Goal: Use online tool/utility: Utilize a website feature to perform a specific function

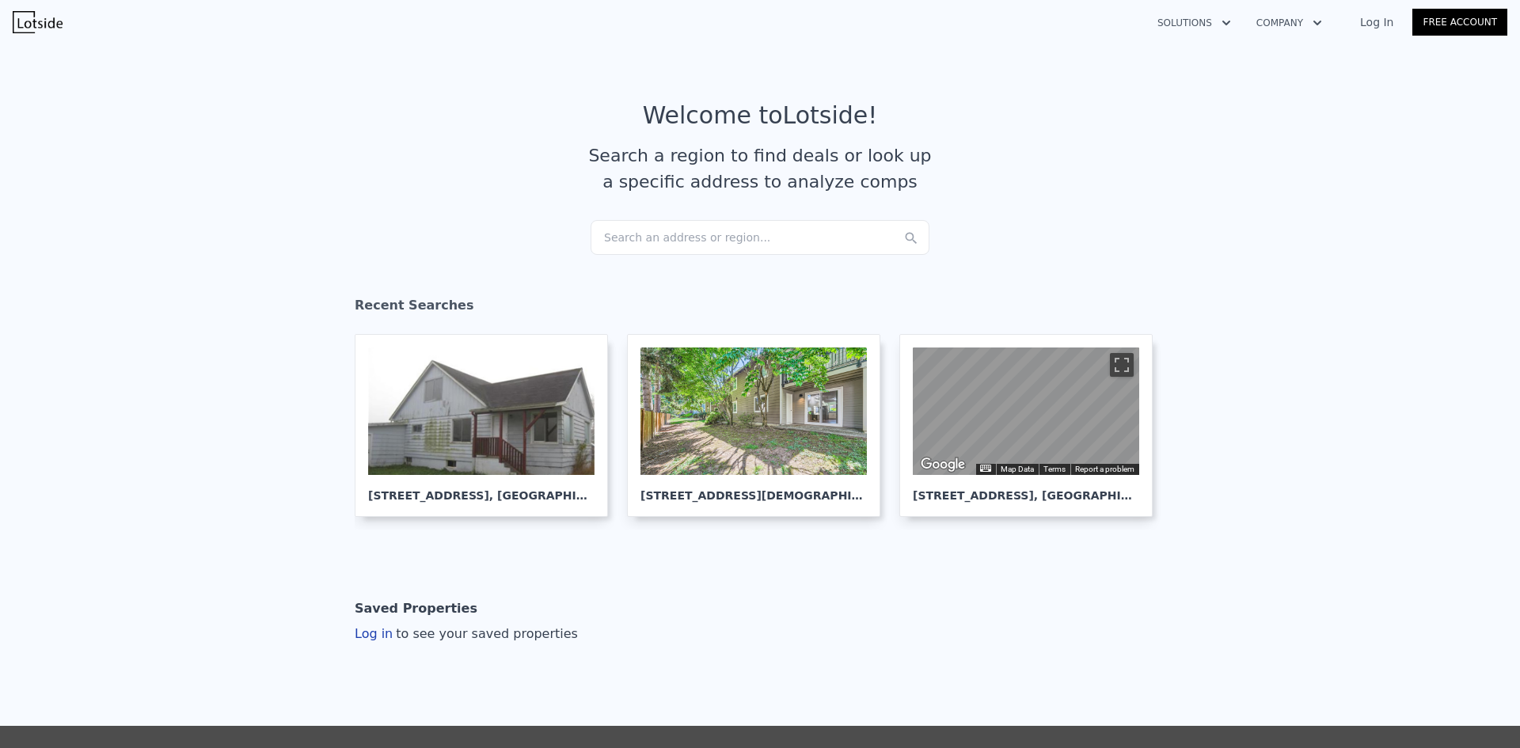
click at [636, 233] on div "Search an address or region..." at bounding box center [759, 237] width 339 height 35
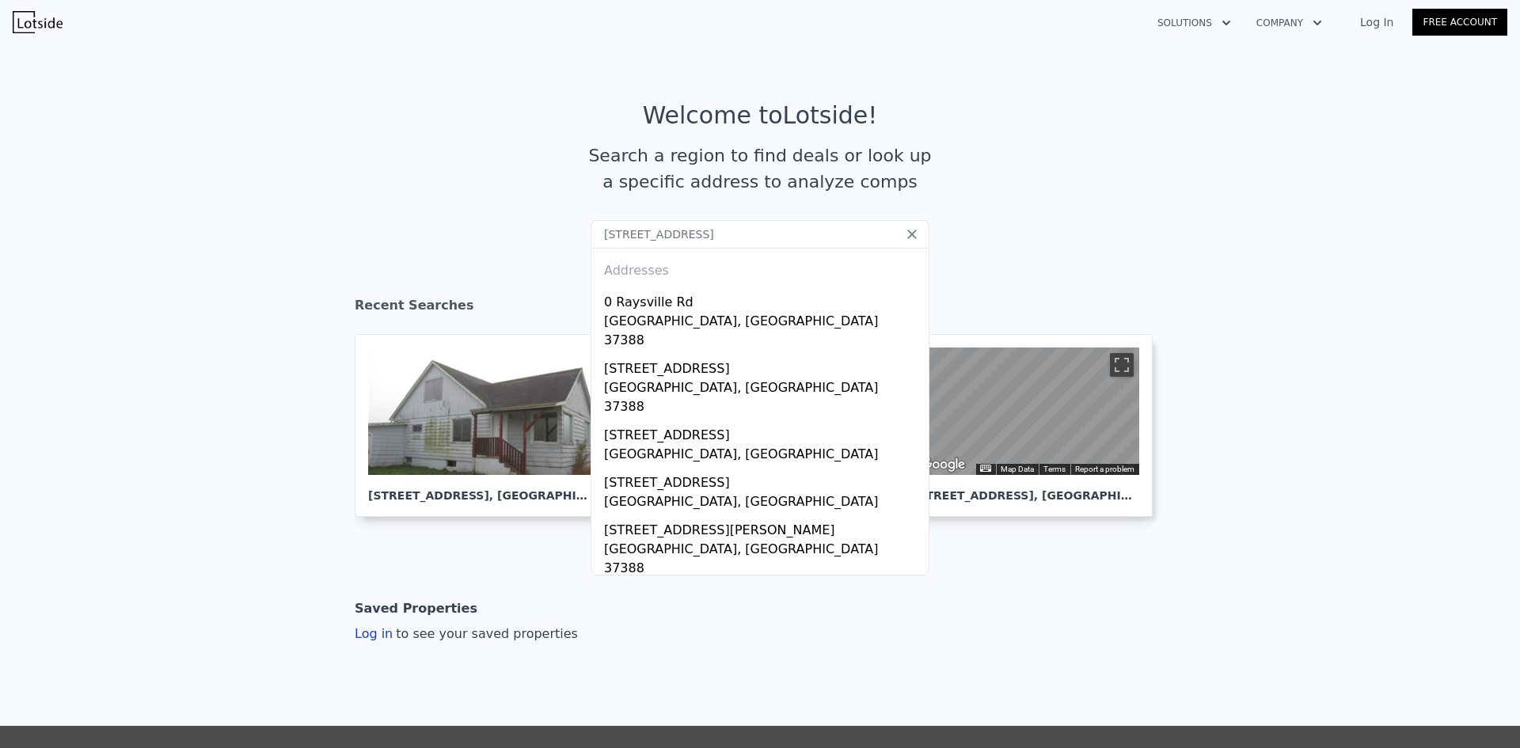
drag, startPoint x: 675, startPoint y: 230, endPoint x: 805, endPoint y: 253, distance: 131.8
click at [805, 220] on div "Search an address or region... [STREET_ADDRESS][GEOGRAPHIC_DATA] Addresses [GEO…" at bounding box center [759, 220] width 339 height 0
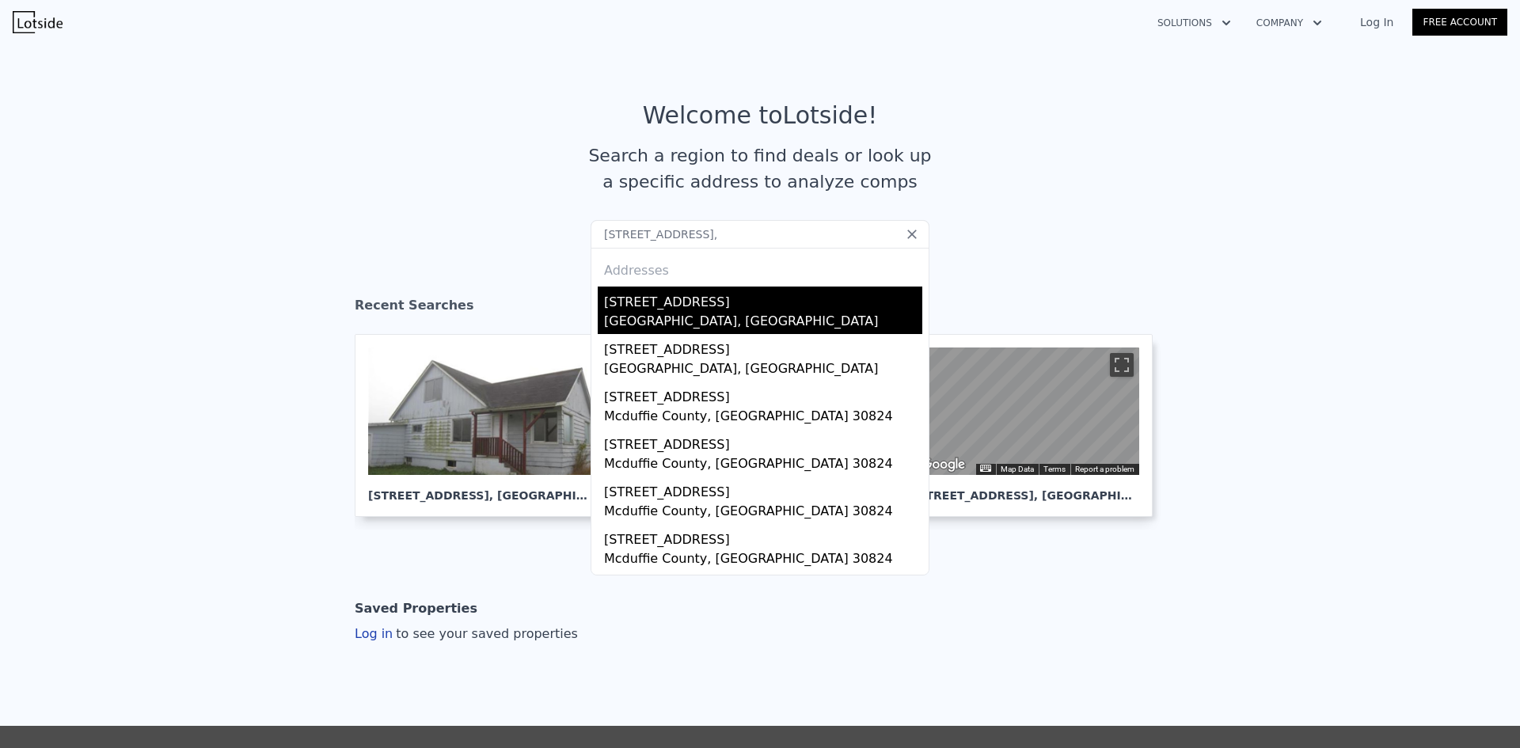
type input "[STREET_ADDRESS],"
click at [685, 303] on div "[STREET_ADDRESS]" at bounding box center [763, 299] width 318 height 25
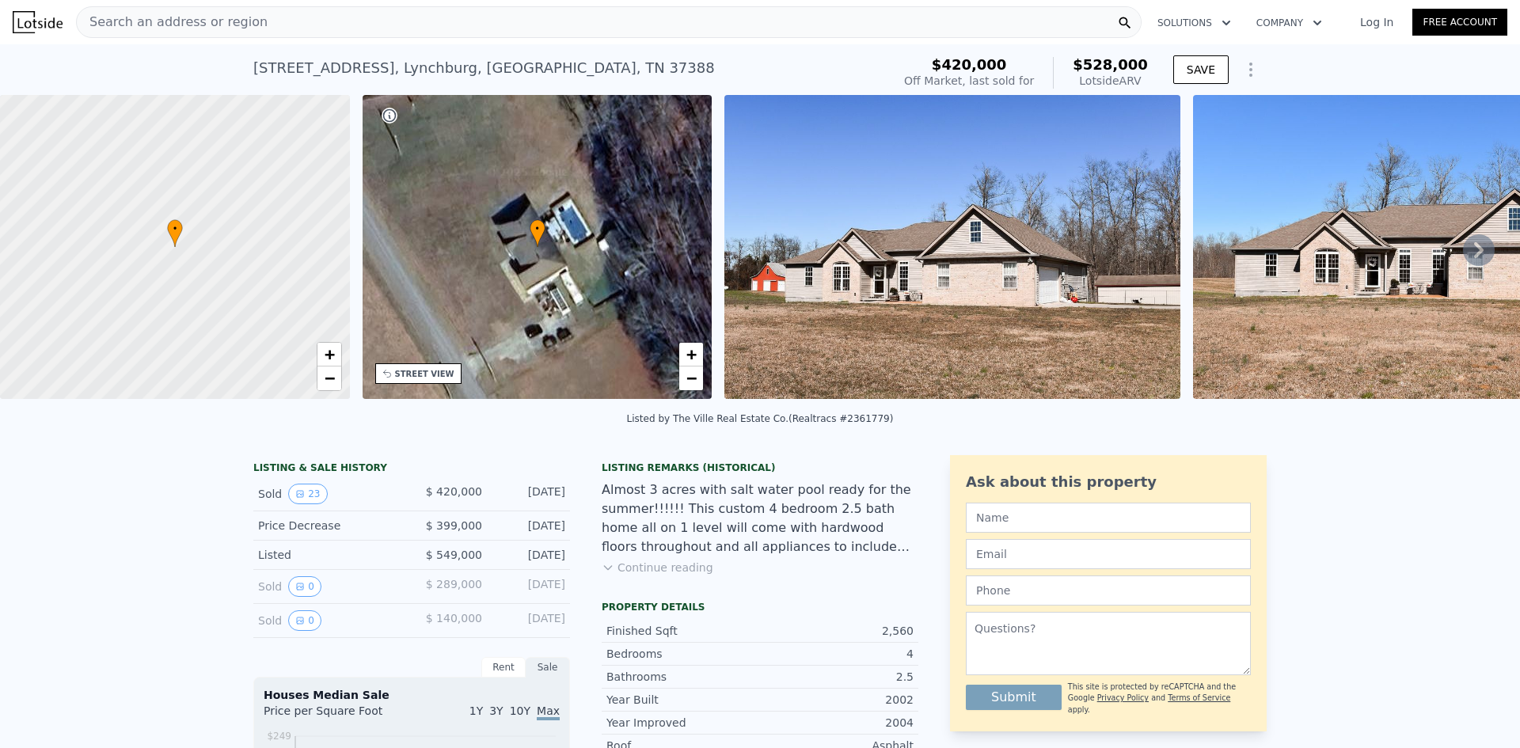
click at [194, 18] on span "Search an address or region" at bounding box center [172, 22] width 191 height 19
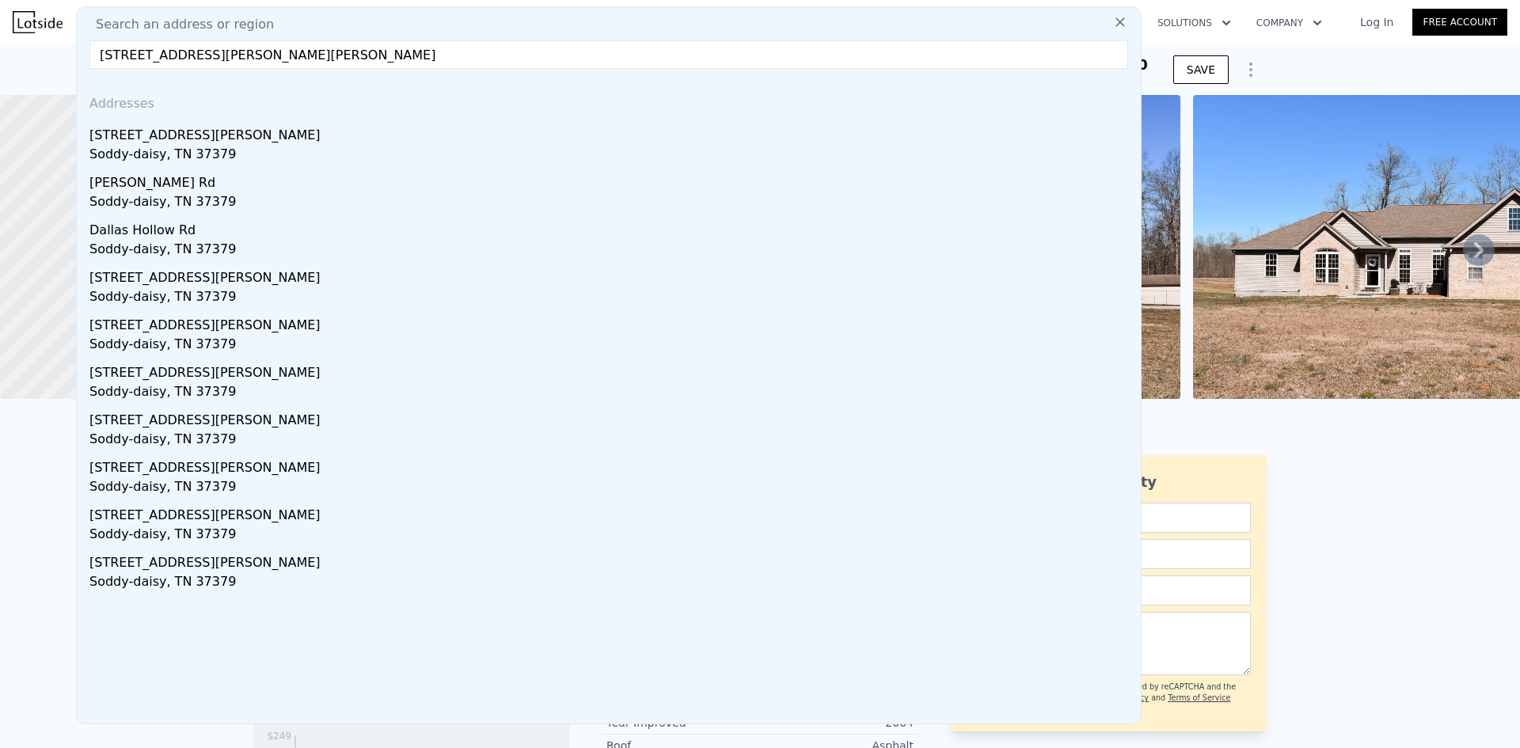
type input "[STREET_ADDRESS][PERSON_NAME][PERSON_NAME]"
click at [214, 152] on div "Soddy-daisy, TN 37379" at bounding box center [611, 156] width 1045 height 22
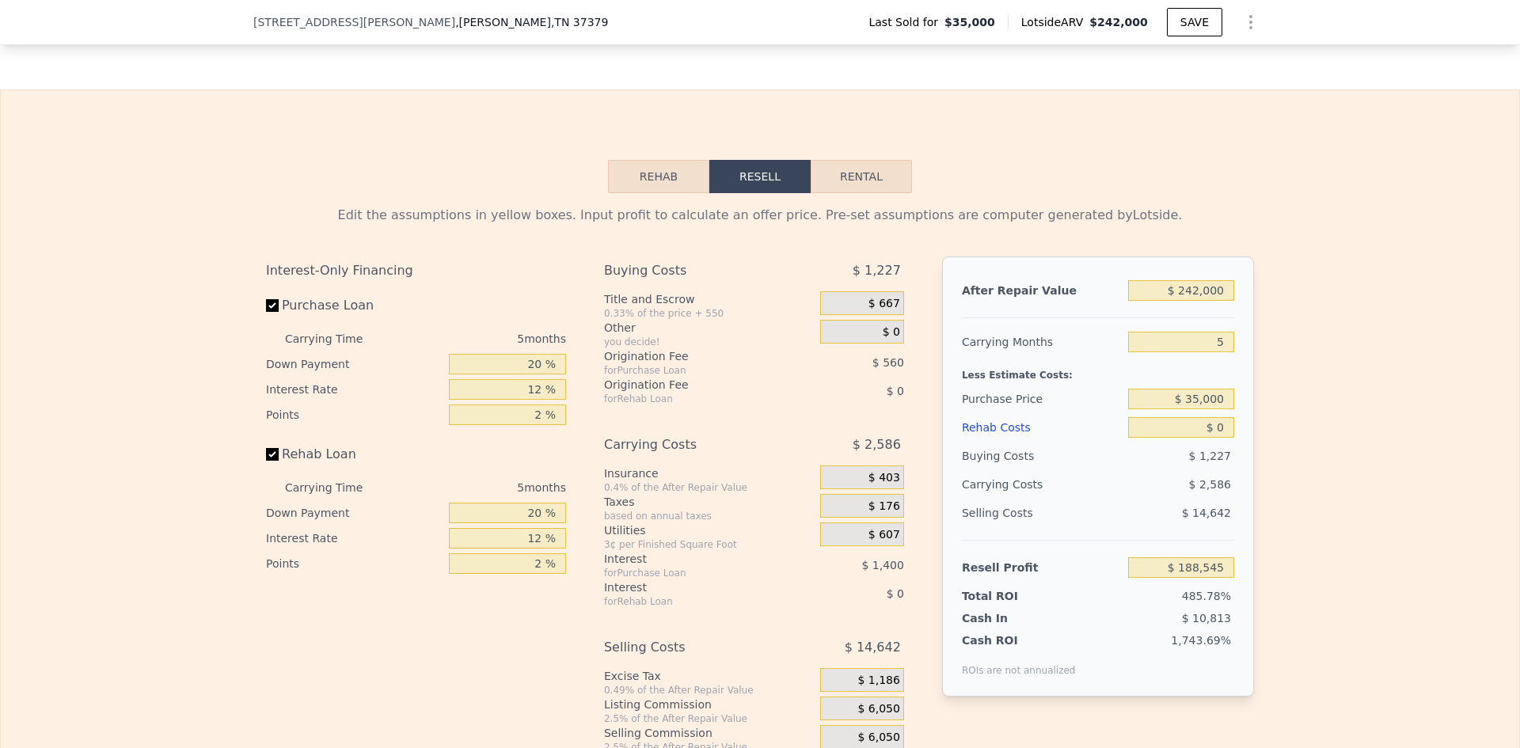
scroll to position [2131, 0]
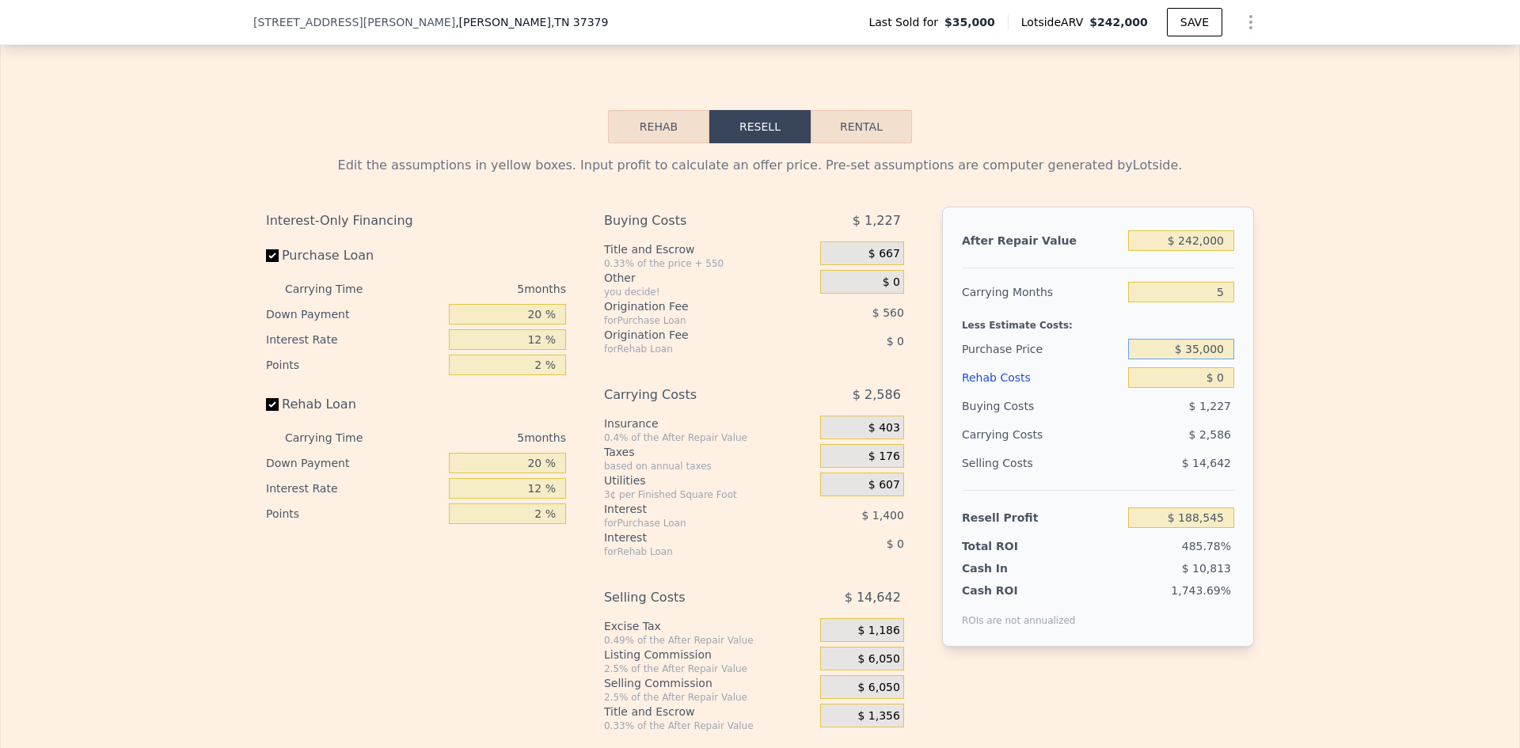
click at [1205, 359] on input "$ 35,000" at bounding box center [1181, 349] width 106 height 21
type input "$ 120,000"
click at [1322, 339] on div "Edit the assumptions in yellow boxes. Input profit to calculate an offer price.…" at bounding box center [760, 437] width 1518 height 589
type input "$ 98,502"
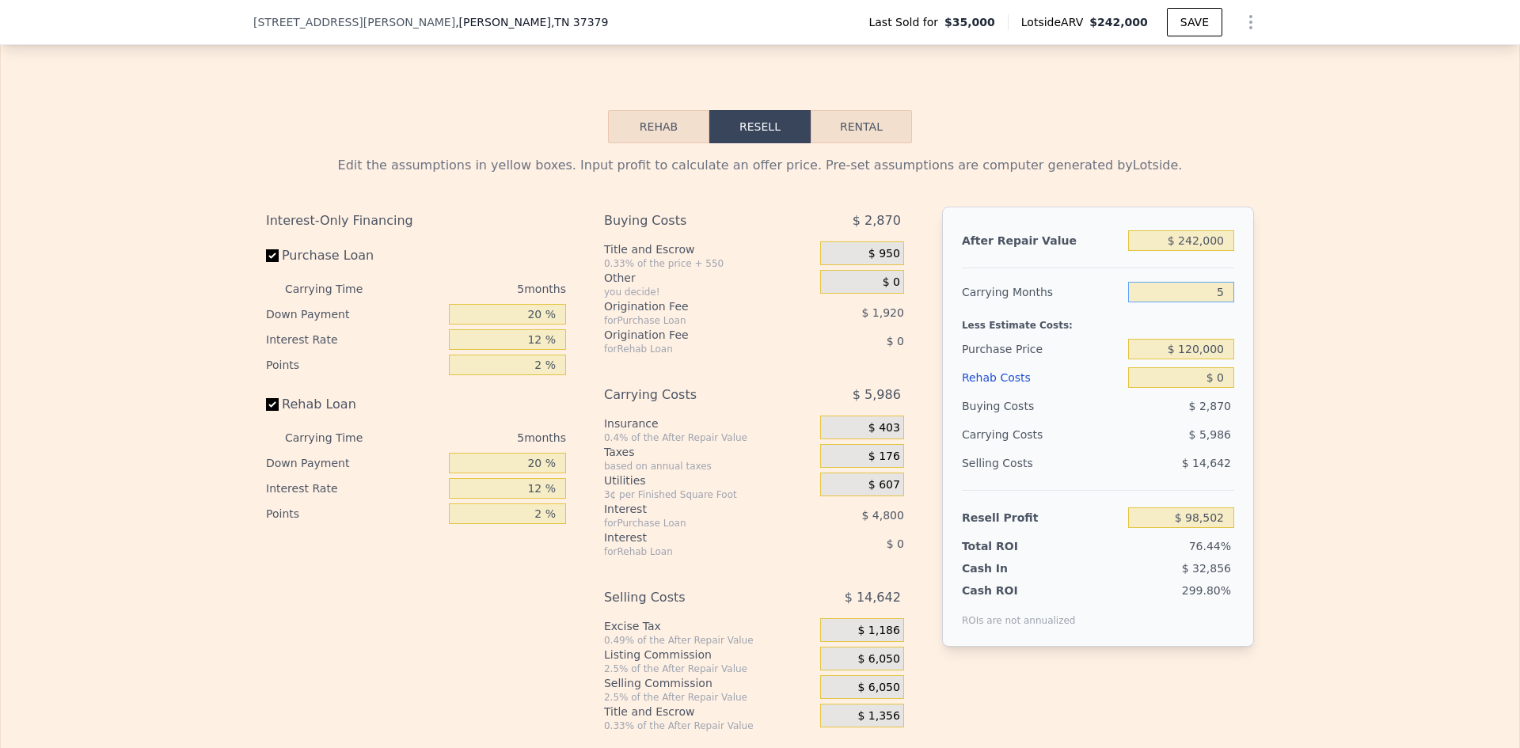
click at [1217, 302] on input "5" at bounding box center [1181, 292] width 106 height 21
drag, startPoint x: 1262, startPoint y: 312, endPoint x: 1272, endPoint y: 314, distance: 10.6
click at [1270, 313] on div "Edit the assumptions in yellow boxes. Input profit to calculate an offer price.…" at bounding box center [760, 437] width 1518 height 589
click at [1220, 388] on input "$ 0" at bounding box center [1181, 377] width 106 height 21
type input "$ 40,000"
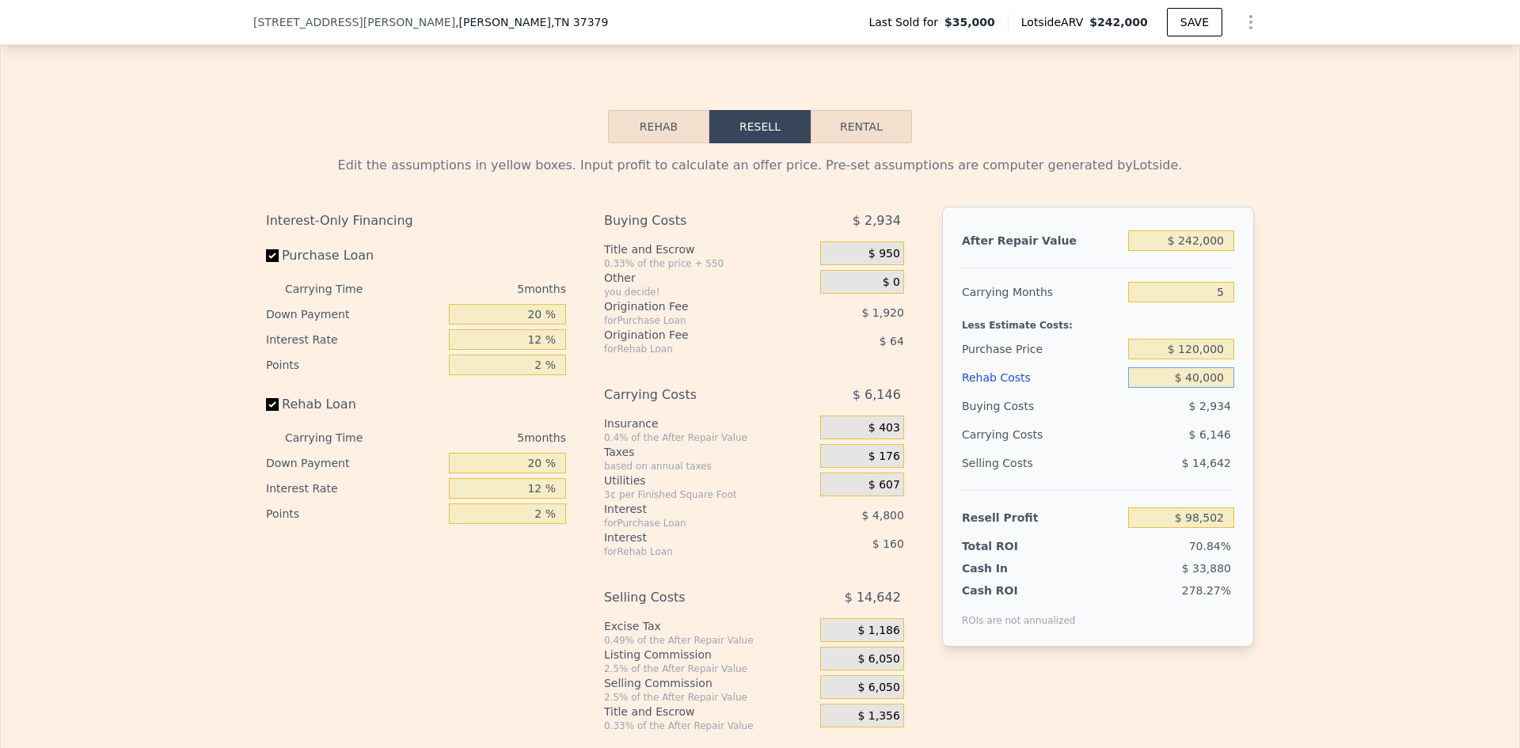
click at [1208, 388] on input "$ 40,000" at bounding box center [1181, 377] width 106 height 21
type input "$ 56,262"
click at [1209, 251] on input "$ 242,000" at bounding box center [1181, 240] width 106 height 21
click at [1251, 269] on div "Edit the assumptions in yellow boxes. Input profit to calculate an offer price.…" at bounding box center [759, 437] width 1013 height 589
click at [1207, 359] on input "$ 120,000" at bounding box center [1181, 349] width 106 height 21
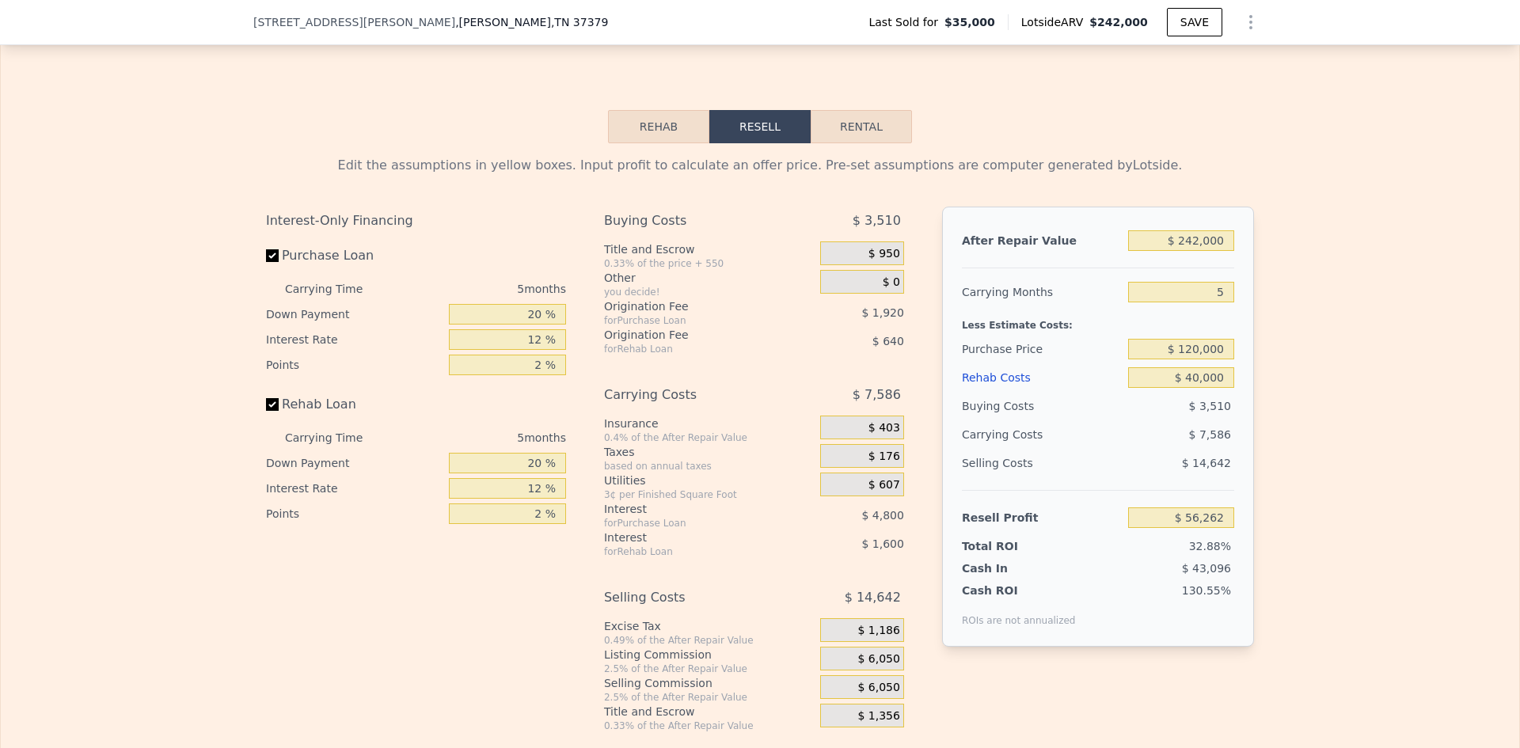
click at [1330, 359] on div "Edit the assumptions in yellow boxes. Input profit to calculate an offer price.…" at bounding box center [760, 437] width 1518 height 589
click at [1194, 251] on input "$ 242,000" at bounding box center [1181, 240] width 106 height 21
drag, startPoint x: 1190, startPoint y: 403, endPoint x: 1210, endPoint y: 373, distance: 36.4
click at [1180, 388] on input "$ 40,000" at bounding box center [1181, 377] width 106 height 21
type input "$ 60"
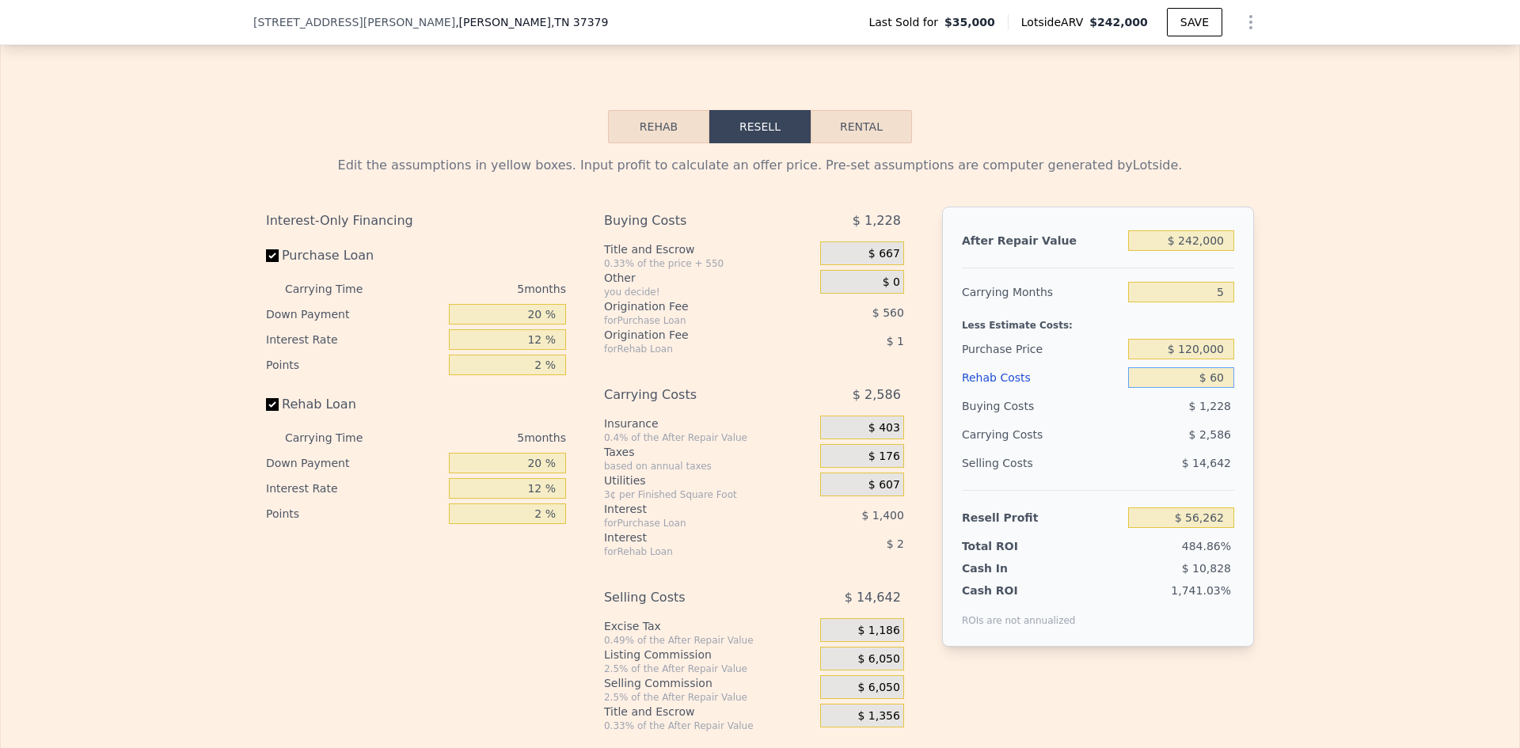
type input "$ 188,484"
type input "$ 6,000"
type input "$ 182,209"
type input "$ 60,000"
type input "$ 125,185"
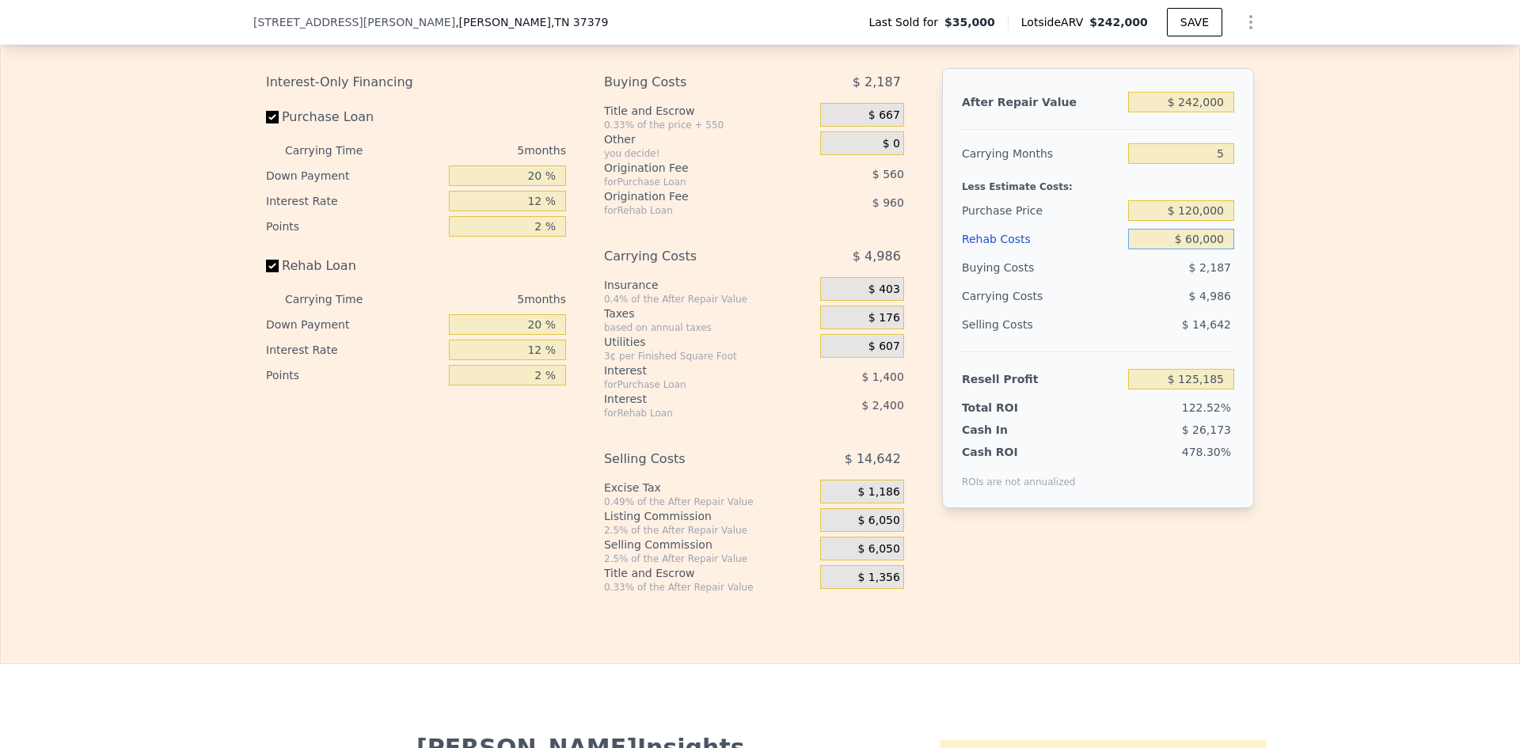
scroll to position [2290, 0]
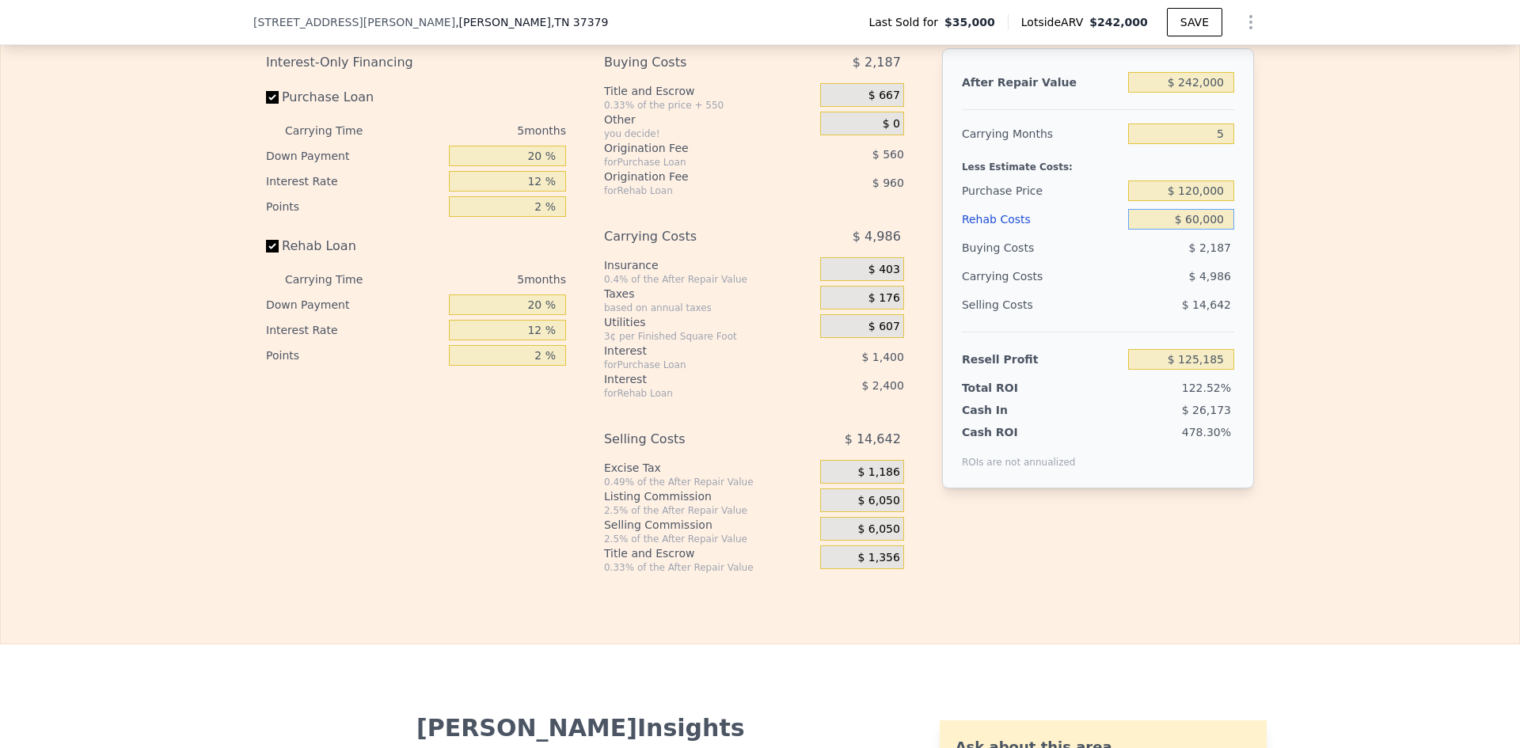
type input "$ 60,000"
click at [530, 166] on input "20 %" at bounding box center [507, 156] width 117 height 21
type input "10 %"
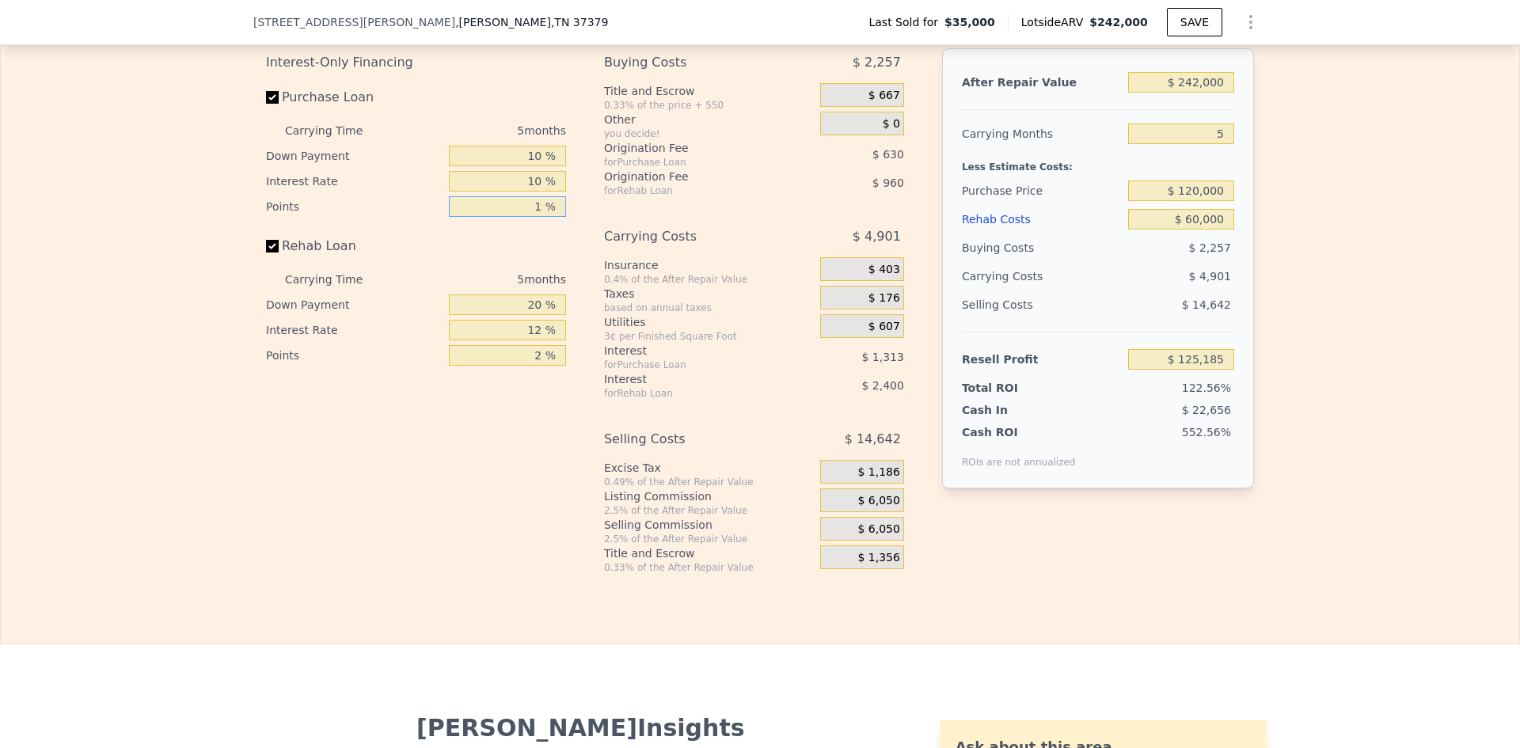
type input "1 %"
type input "10 %"
type input "1 %"
type input "$ 126,085"
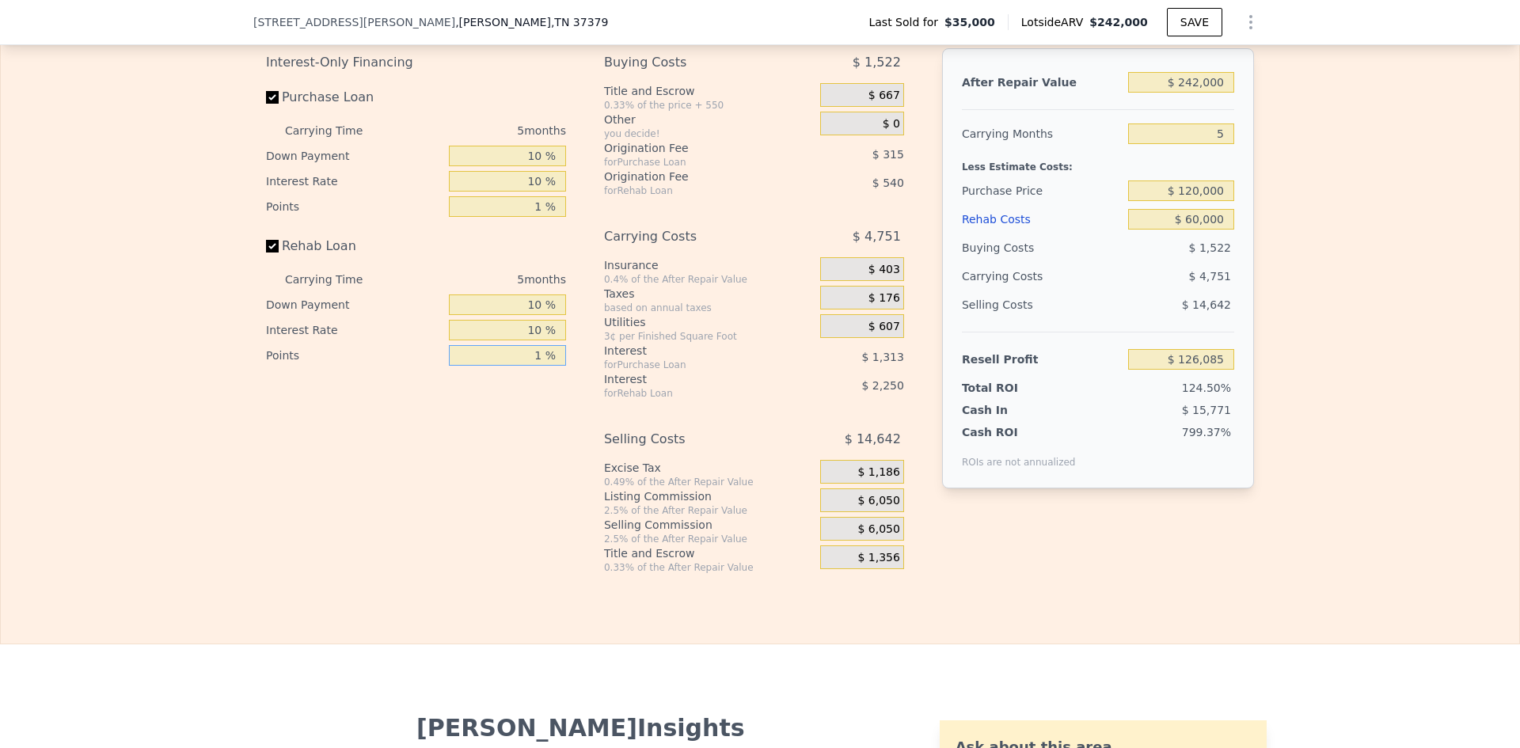
type input "1 %"
click at [882, 508] on span "$ 6,050" at bounding box center [878, 501] width 42 height 14
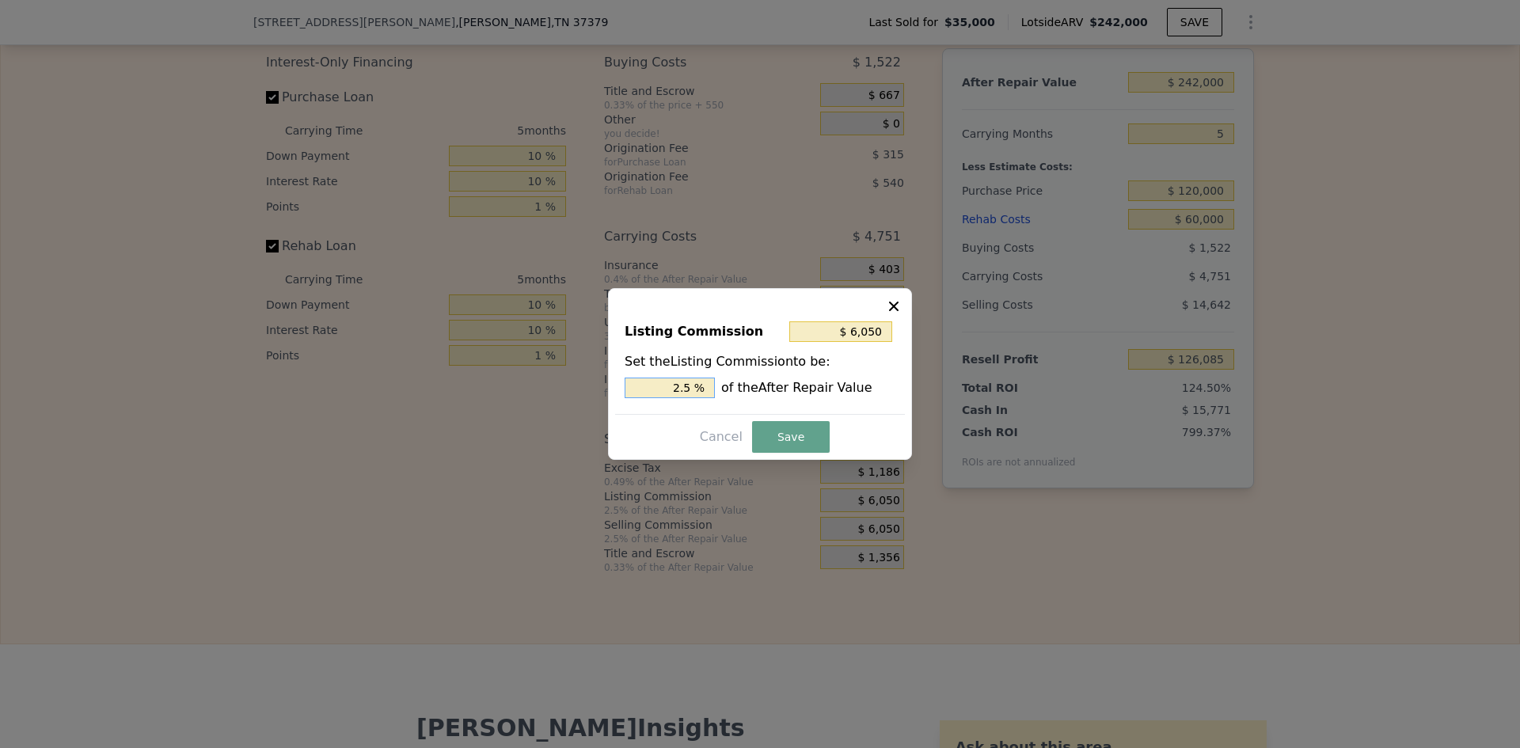
drag, startPoint x: 684, startPoint y: 387, endPoint x: 696, endPoint y: 387, distance: 11.9
click at [696, 387] on input "2.5 %" at bounding box center [669, 388] width 90 height 21
type input "$ 4,840"
type input "2 %"
drag, startPoint x: 797, startPoint y: 443, endPoint x: 780, endPoint y: 433, distance: 19.5
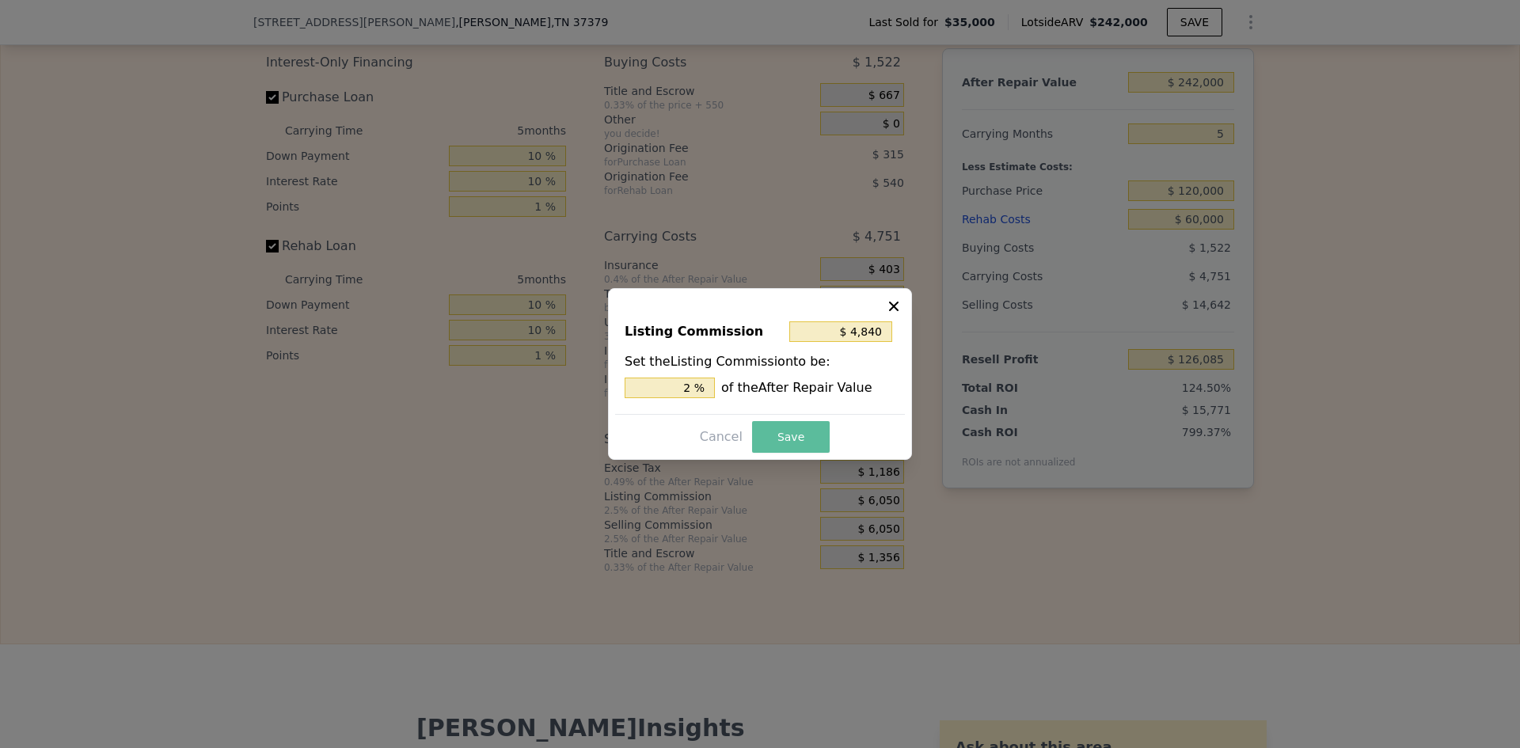
click at [799, 442] on button "Save" at bounding box center [791, 437] width 78 height 32
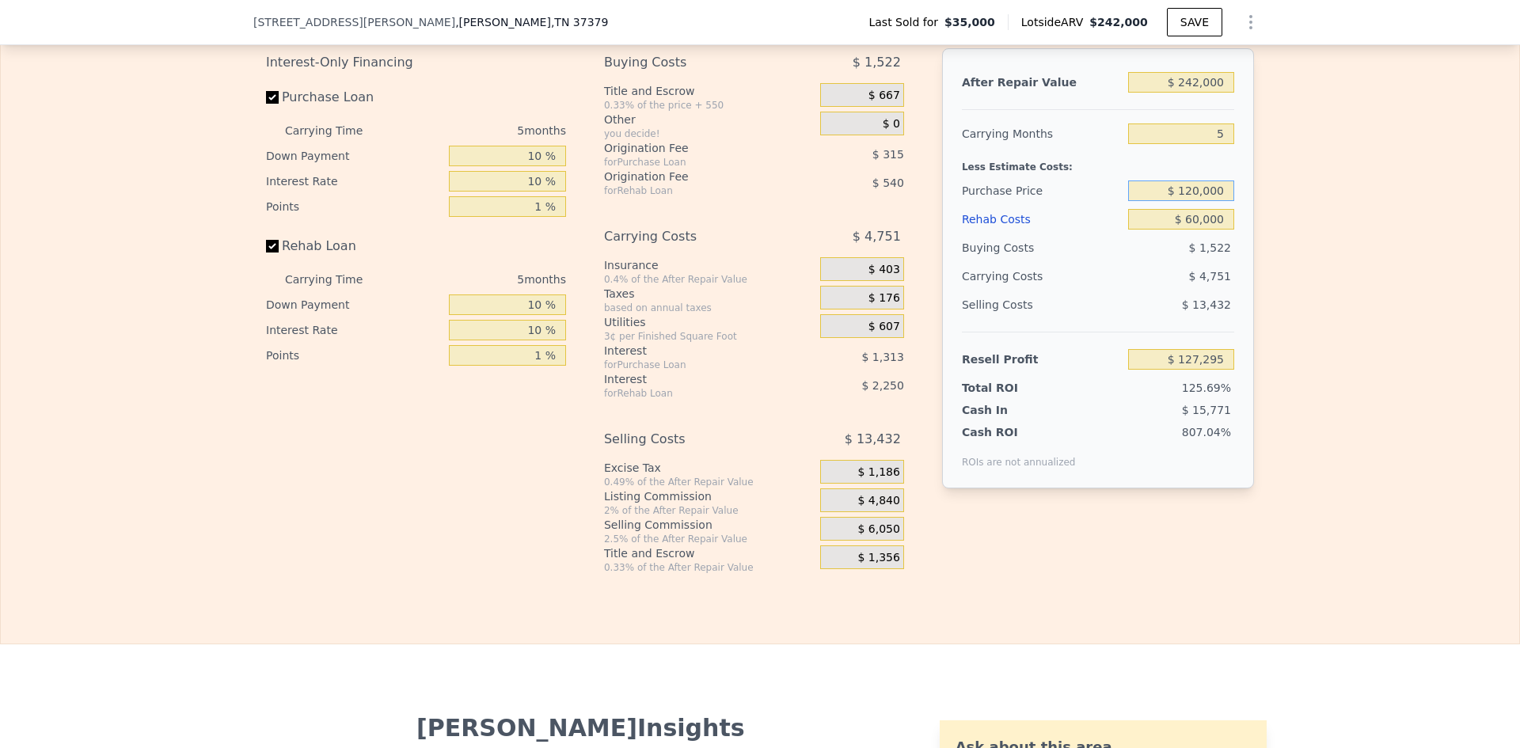
click at [1205, 201] on input "$ 120,000" at bounding box center [1181, 190] width 106 height 21
click at [1314, 211] on div "Edit the assumptions in yellow boxes. Input profit to calculate an offer price.…" at bounding box center [760, 279] width 1518 height 589
type input "$ 38,062"
click at [1190, 201] on input "$ 120,000" at bounding box center [1181, 190] width 106 height 21
type input "$ 100,000"
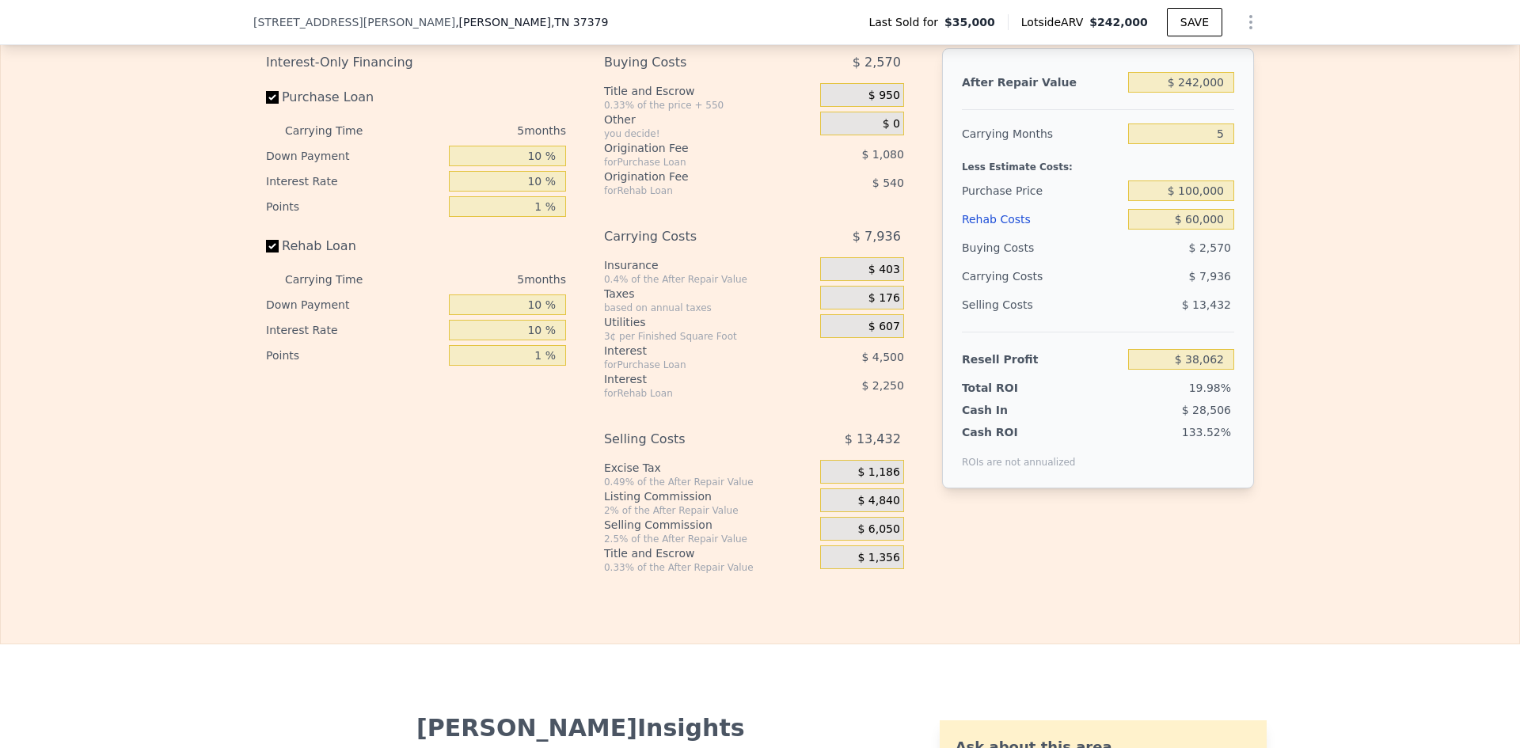
click at [1334, 245] on div "Edit the assumptions in yellow boxes. Input profit to calculate an offer price.…" at bounding box center [760, 279] width 1518 height 589
type input "$ 59,059"
click at [1192, 201] on input "$ 100,000" at bounding box center [1181, 190] width 106 height 21
click at [1218, 144] on input "5" at bounding box center [1181, 133] width 106 height 21
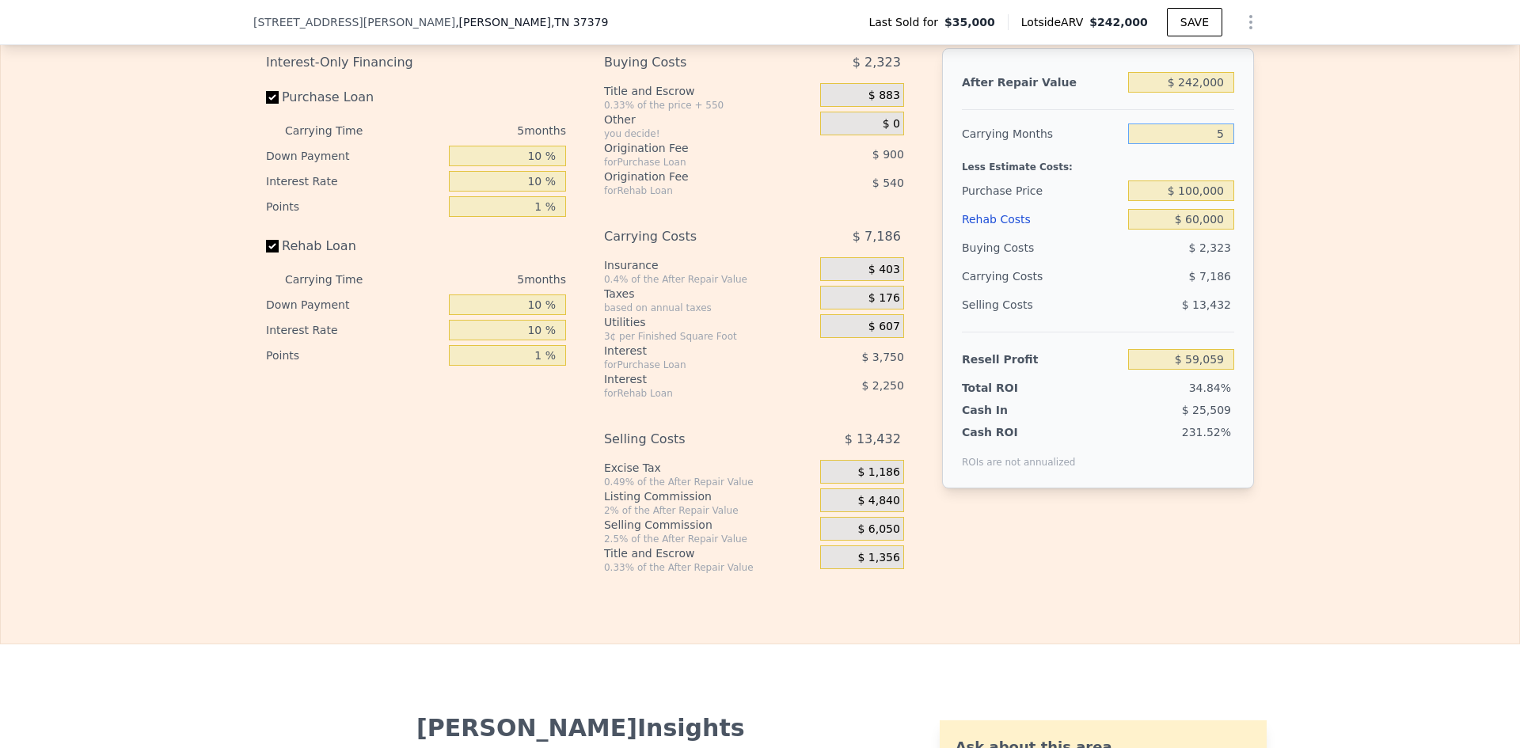
click at [1213, 144] on input "5" at bounding box center [1181, 133] width 106 height 21
type input "6"
type input "$ 57,621"
type input "6"
click at [1291, 184] on div "Edit the assumptions in yellow boxes. Input profit to calculate an offer price.…" at bounding box center [760, 279] width 1518 height 589
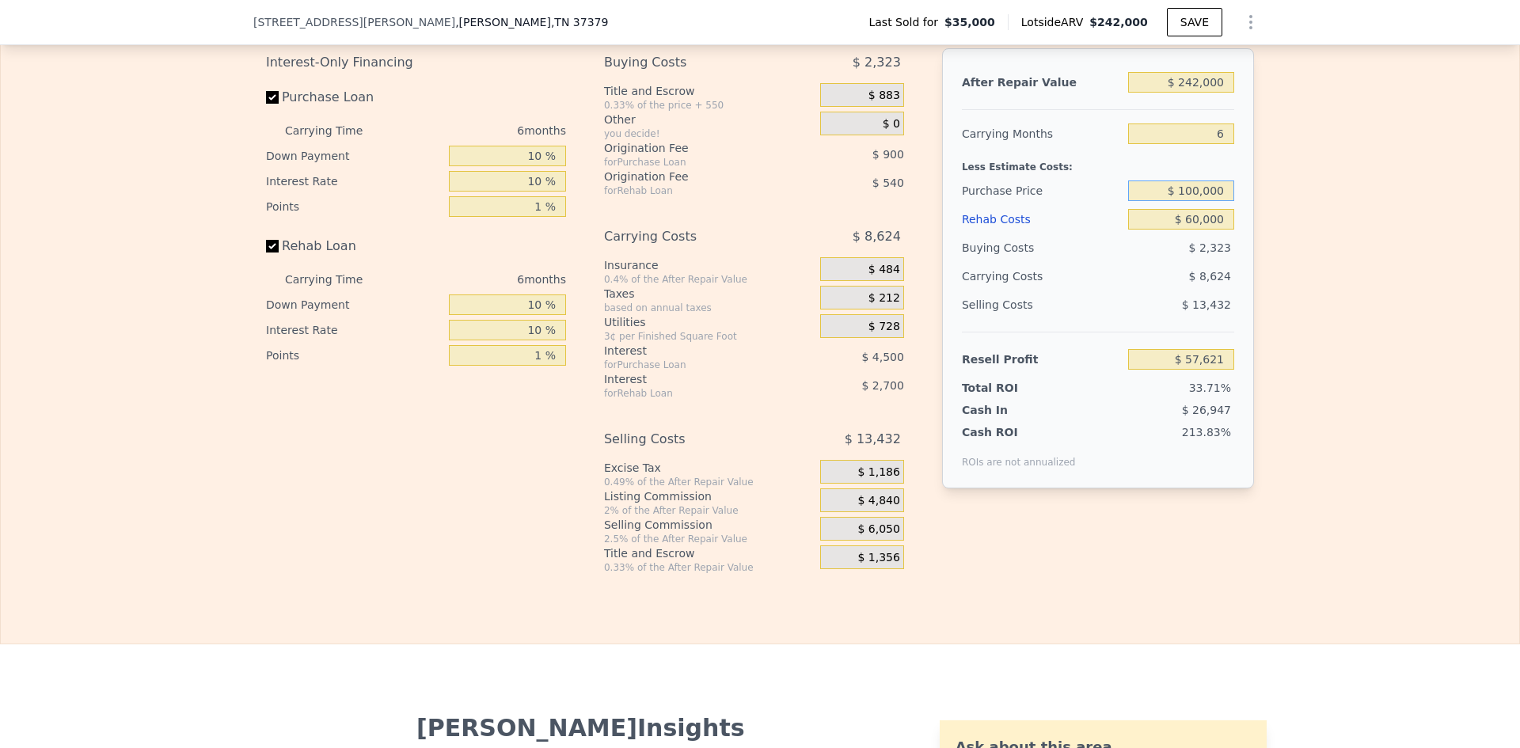
click at [1191, 201] on input "$ 100,000" at bounding box center [1181, 190] width 106 height 21
click at [1307, 219] on div "Edit the assumptions in yellow boxes. Input profit to calculate an offer price.…" at bounding box center [760, 279] width 1518 height 589
click at [1191, 201] on input "$ 100,000" at bounding box center [1181, 190] width 106 height 21
type input "$ 120,000"
click at [1266, 214] on div "Edit the assumptions in yellow boxes. Input profit to calculate an offer price.…" at bounding box center [760, 279] width 1518 height 589
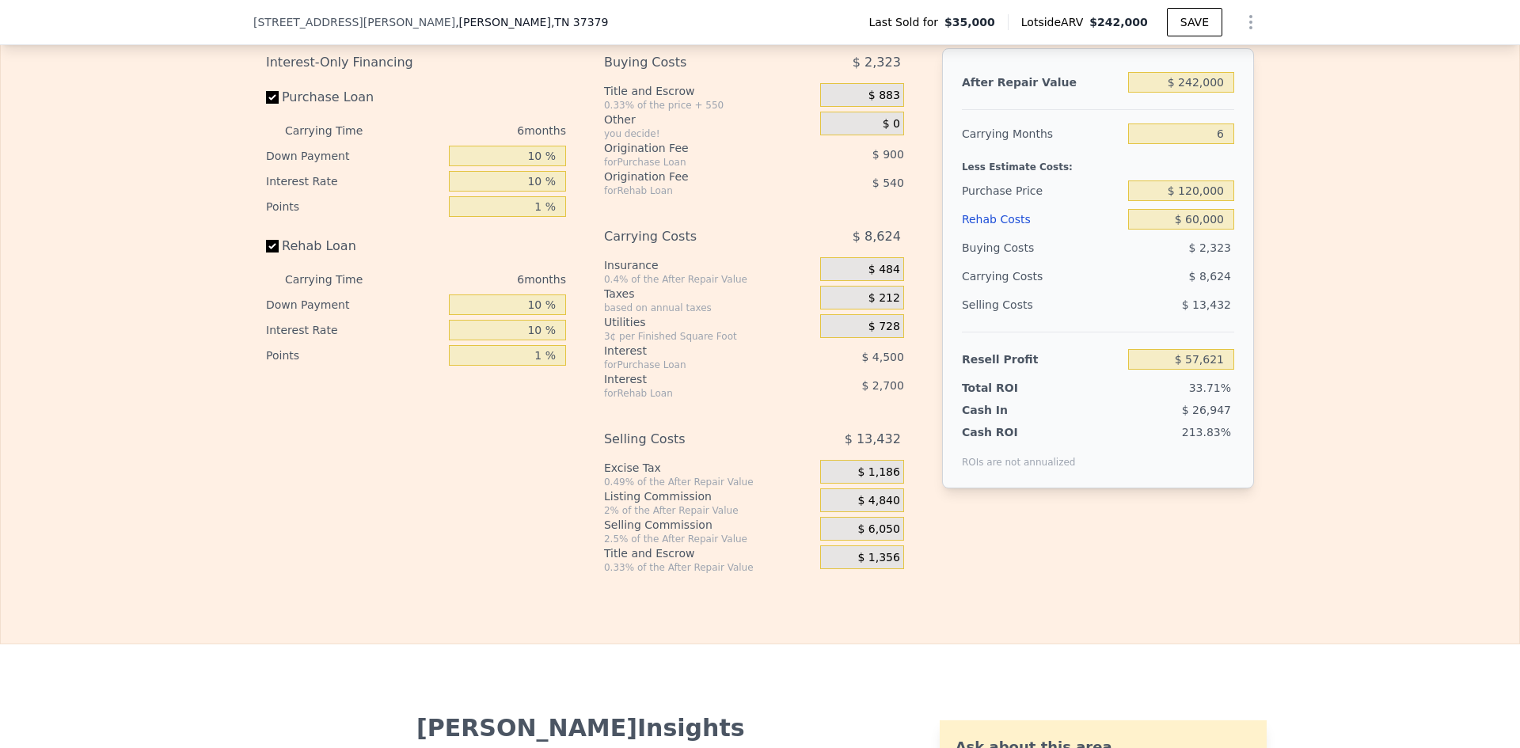
type input "$ 36,474"
click at [1190, 201] on input "$ 120,000" at bounding box center [1181, 190] width 106 height 21
type input "$ 100,000"
click at [1403, 274] on div "Edit the assumptions in yellow boxes. Input profit to calculate an offer price.…" at bounding box center [760, 279] width 1518 height 589
type input "$ 57,621"
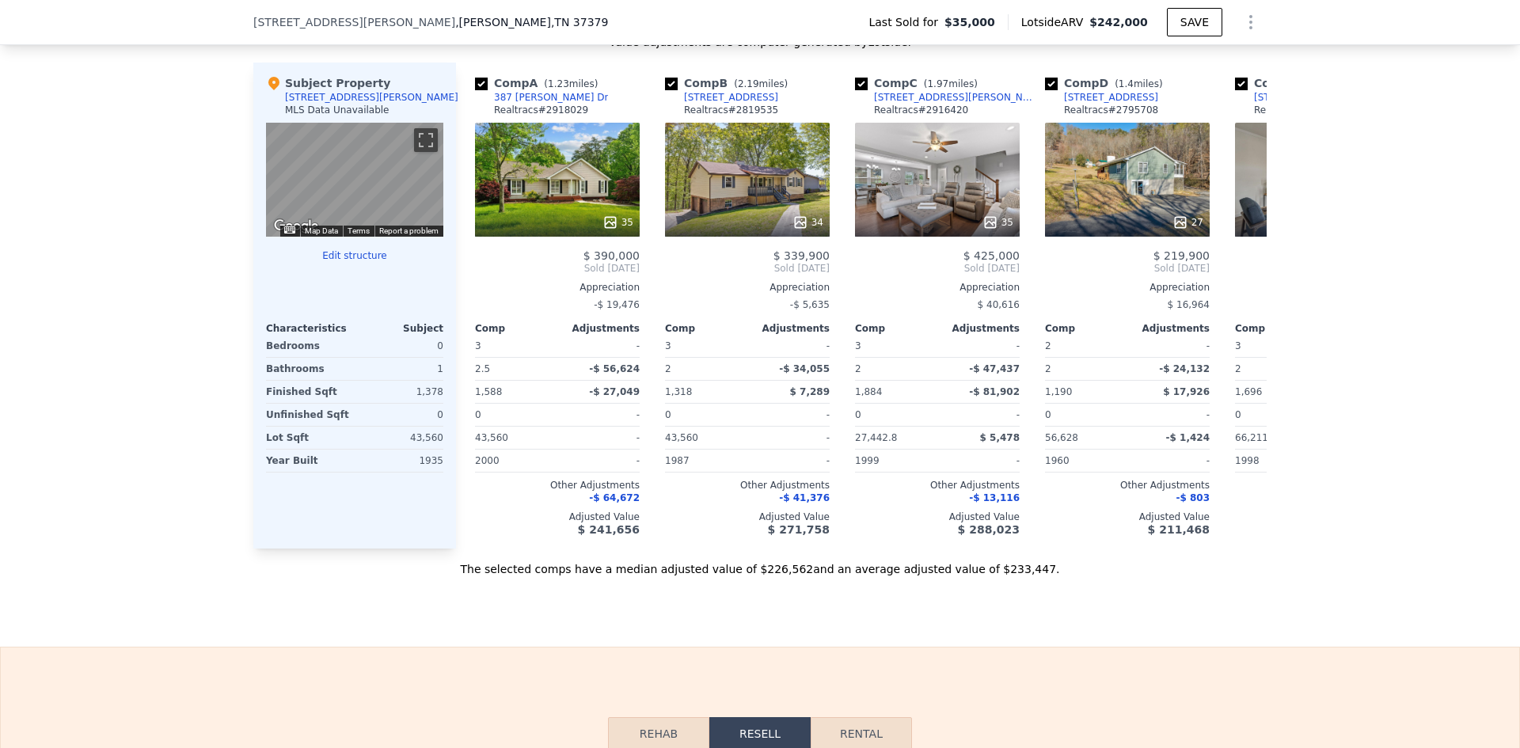
scroll to position [1498, 0]
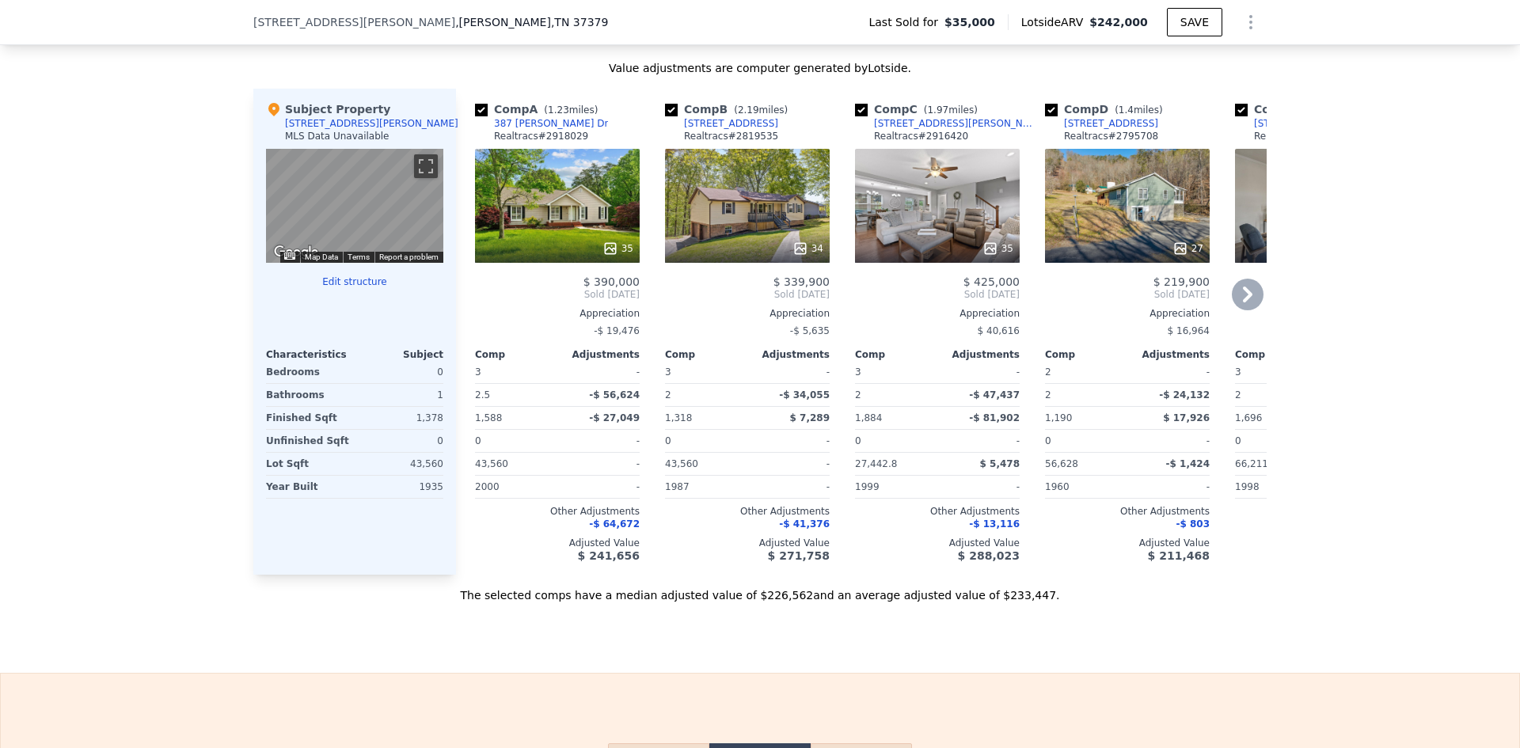
click at [985, 256] on icon at bounding box center [990, 249] width 16 height 16
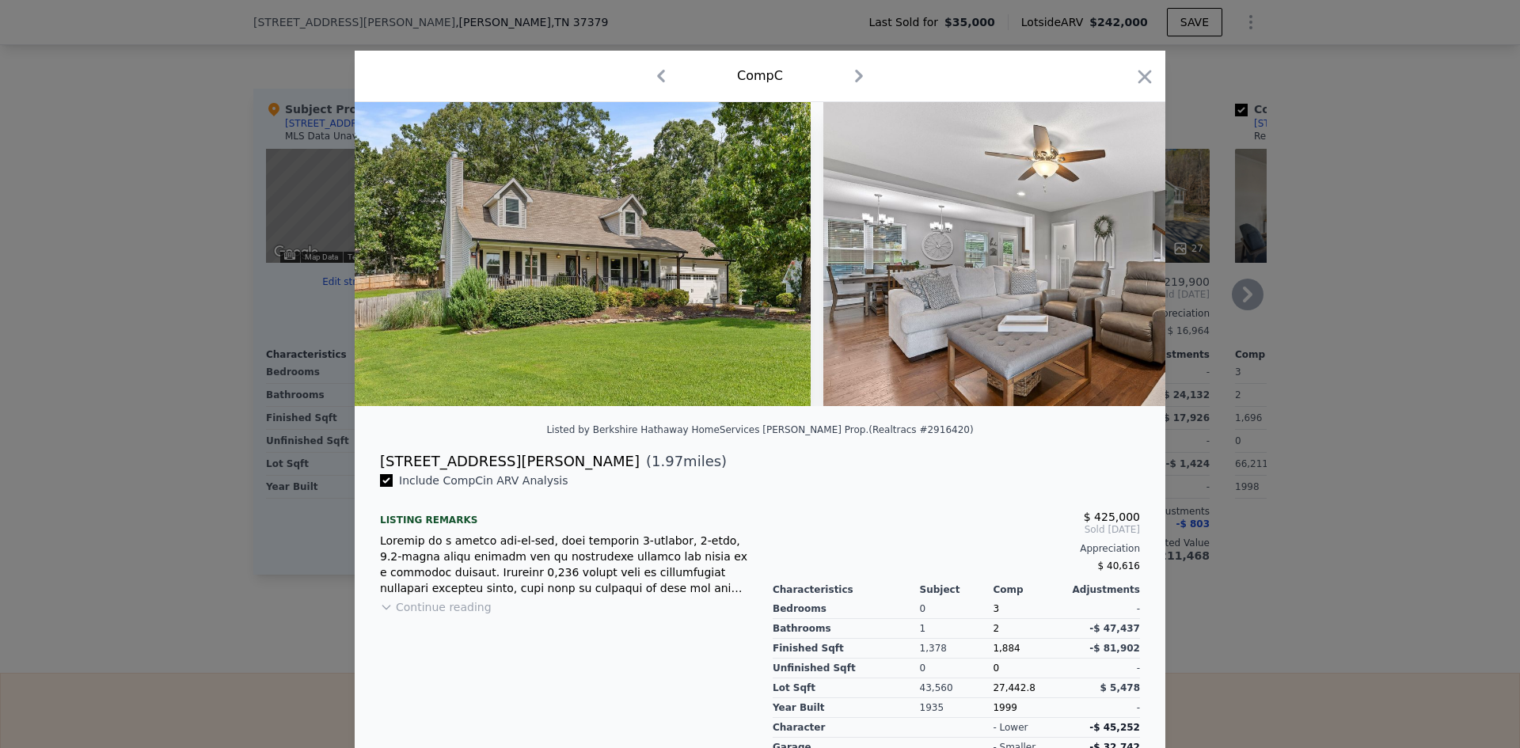
type input "5"
type input "$ 0"
type input "$ 188,545"
click at [1135, 78] on icon "button" at bounding box center [1144, 77] width 22 height 22
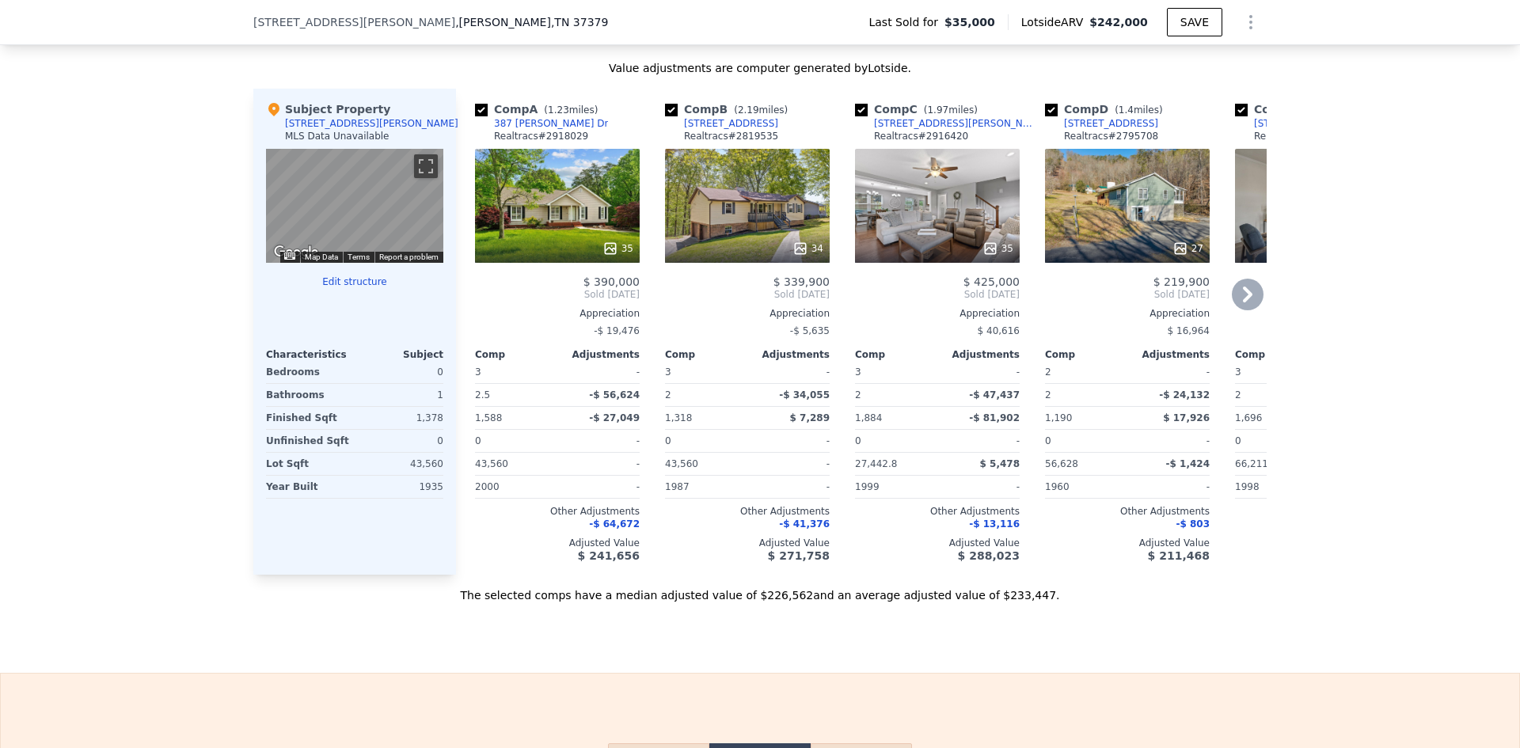
click at [1176, 256] on icon at bounding box center [1180, 249] width 16 height 16
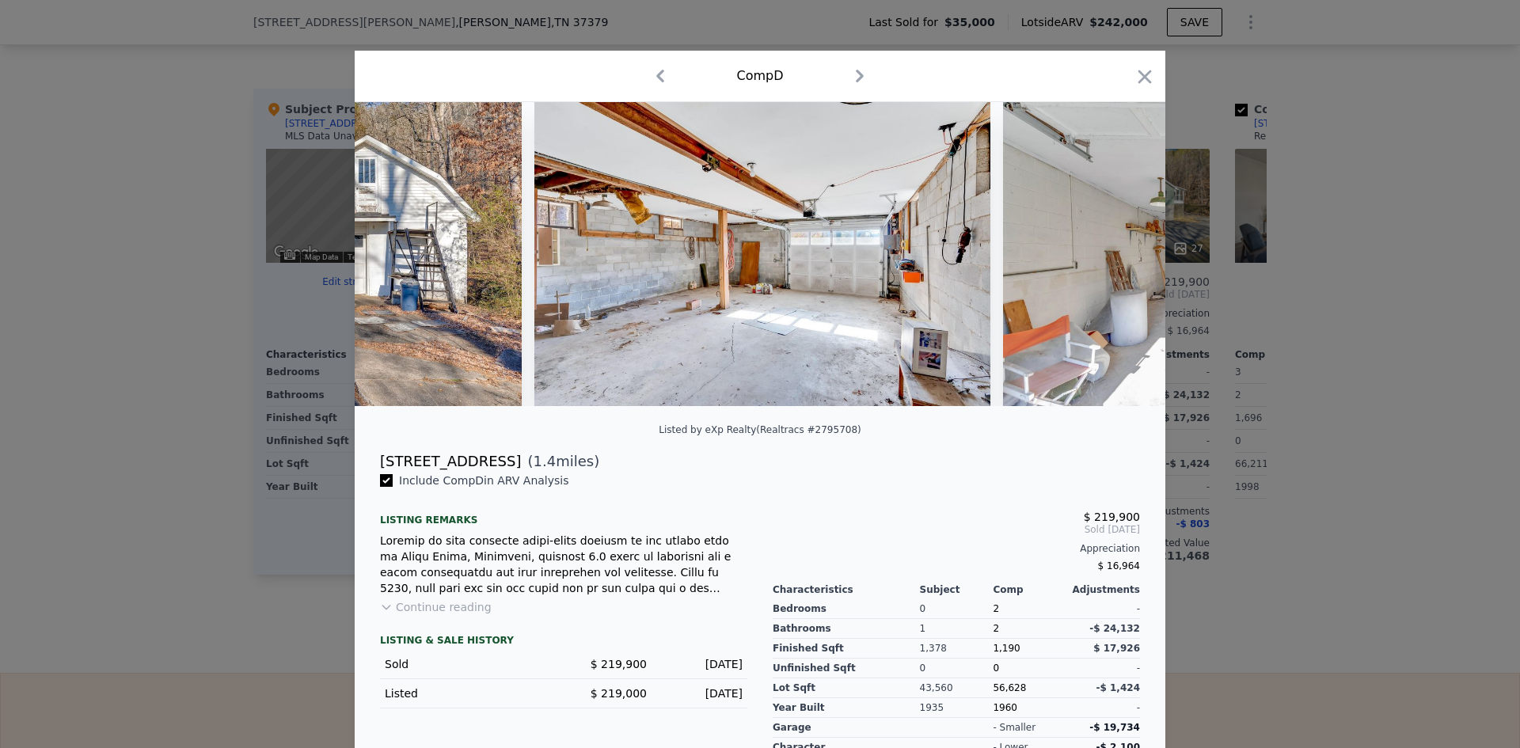
scroll to position [0, 9061]
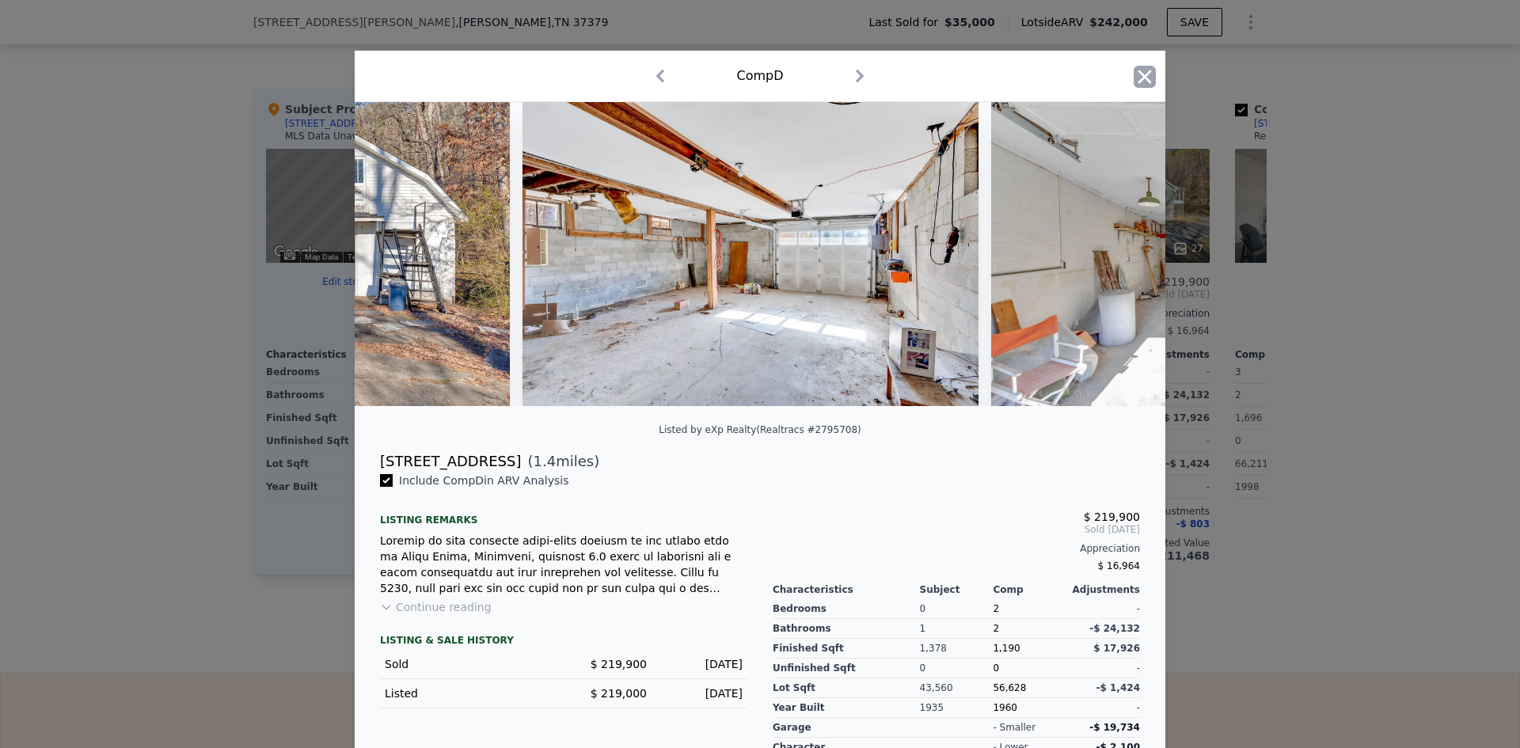
click at [1141, 73] on icon "button" at bounding box center [1144, 76] width 13 height 13
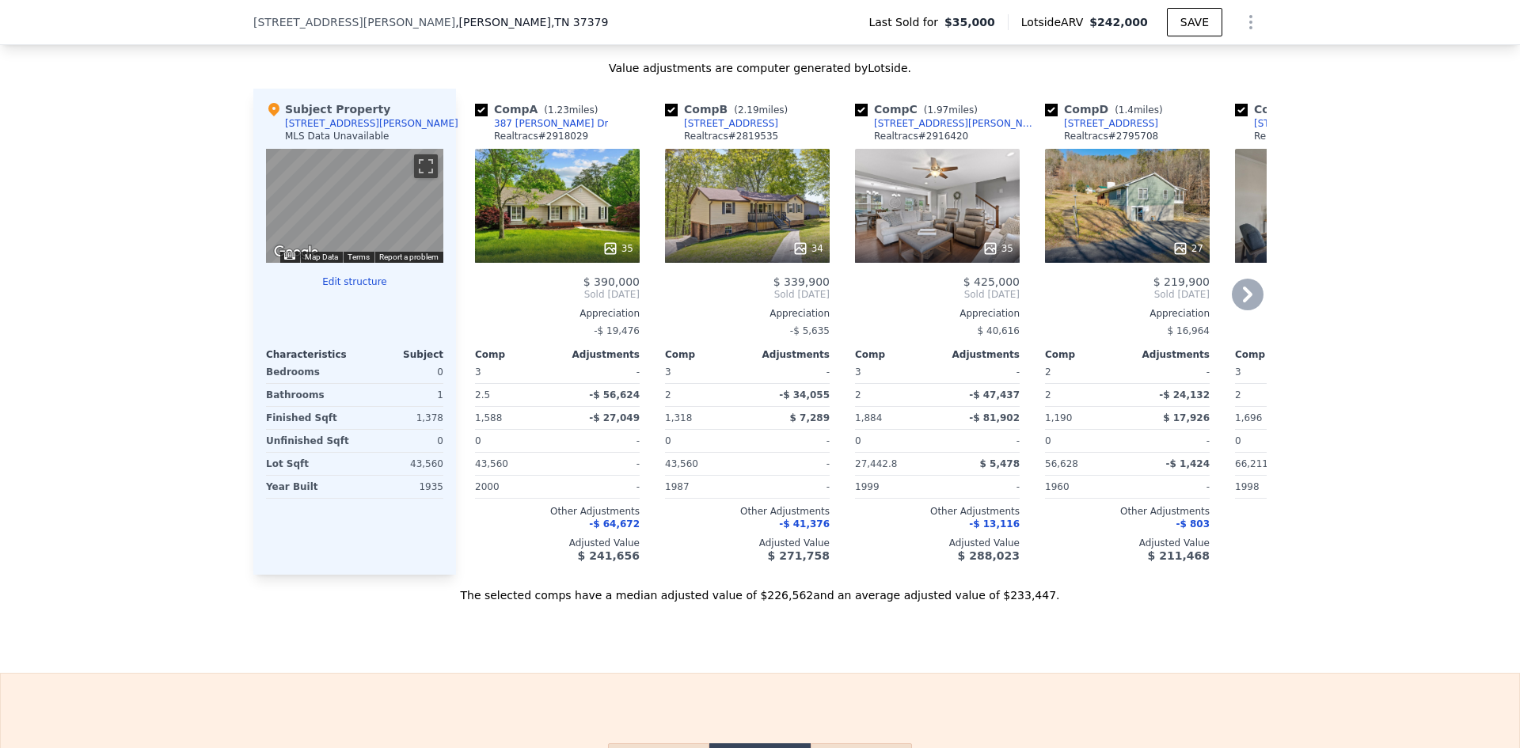
click at [1239, 306] on icon at bounding box center [1248, 295] width 32 height 32
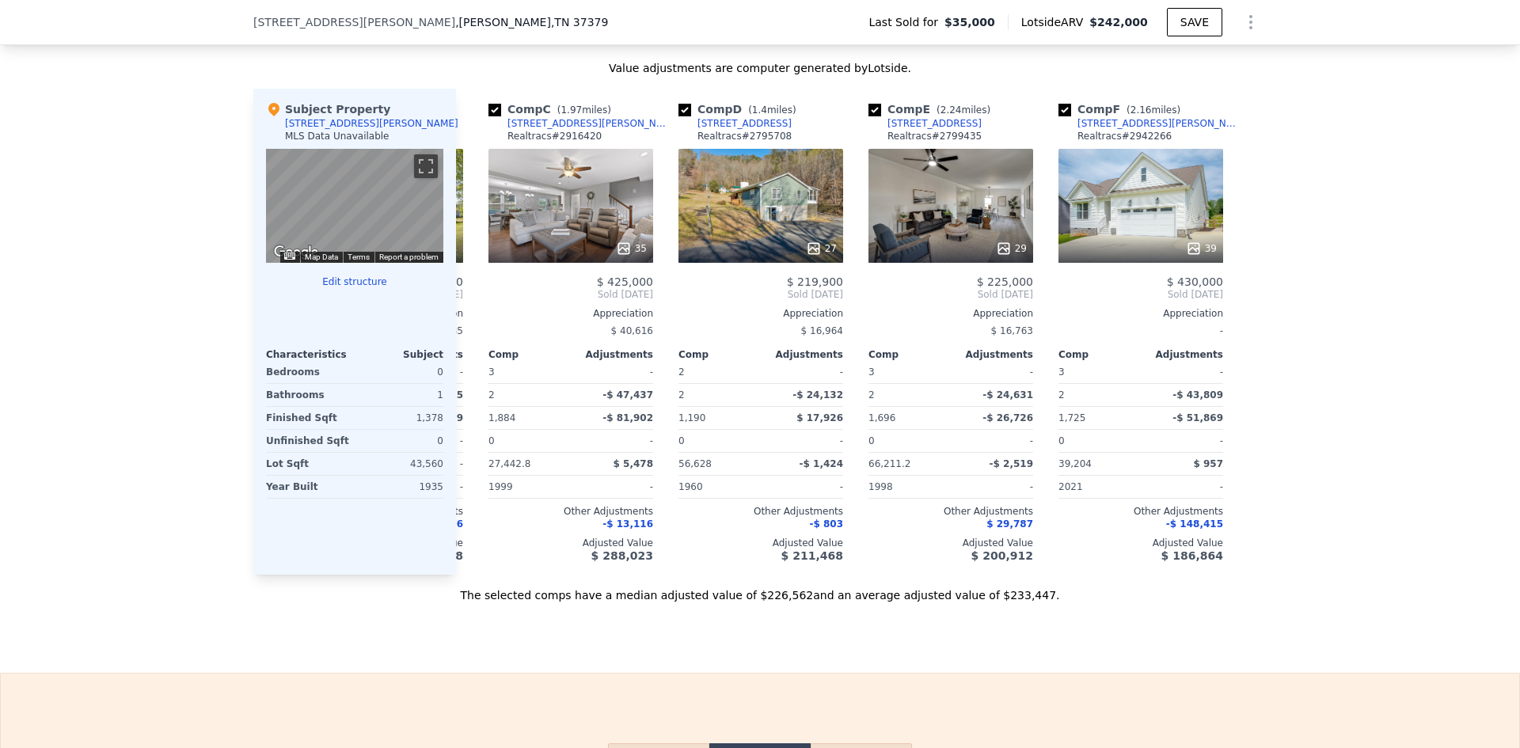
scroll to position [0, 367]
click at [999, 256] on icon at bounding box center [1003, 249] width 16 height 16
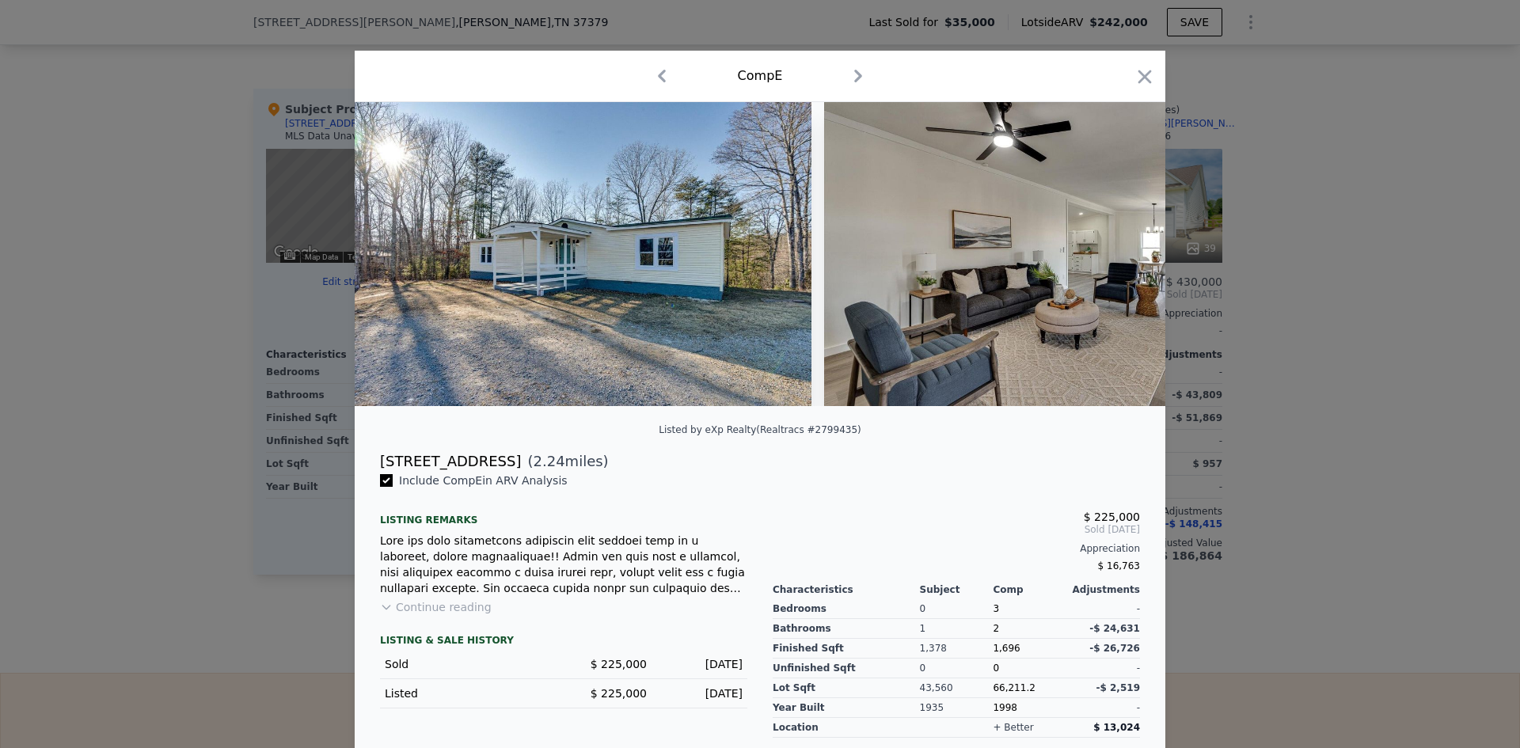
click at [1141, 78] on icon "button" at bounding box center [1144, 76] width 13 height 13
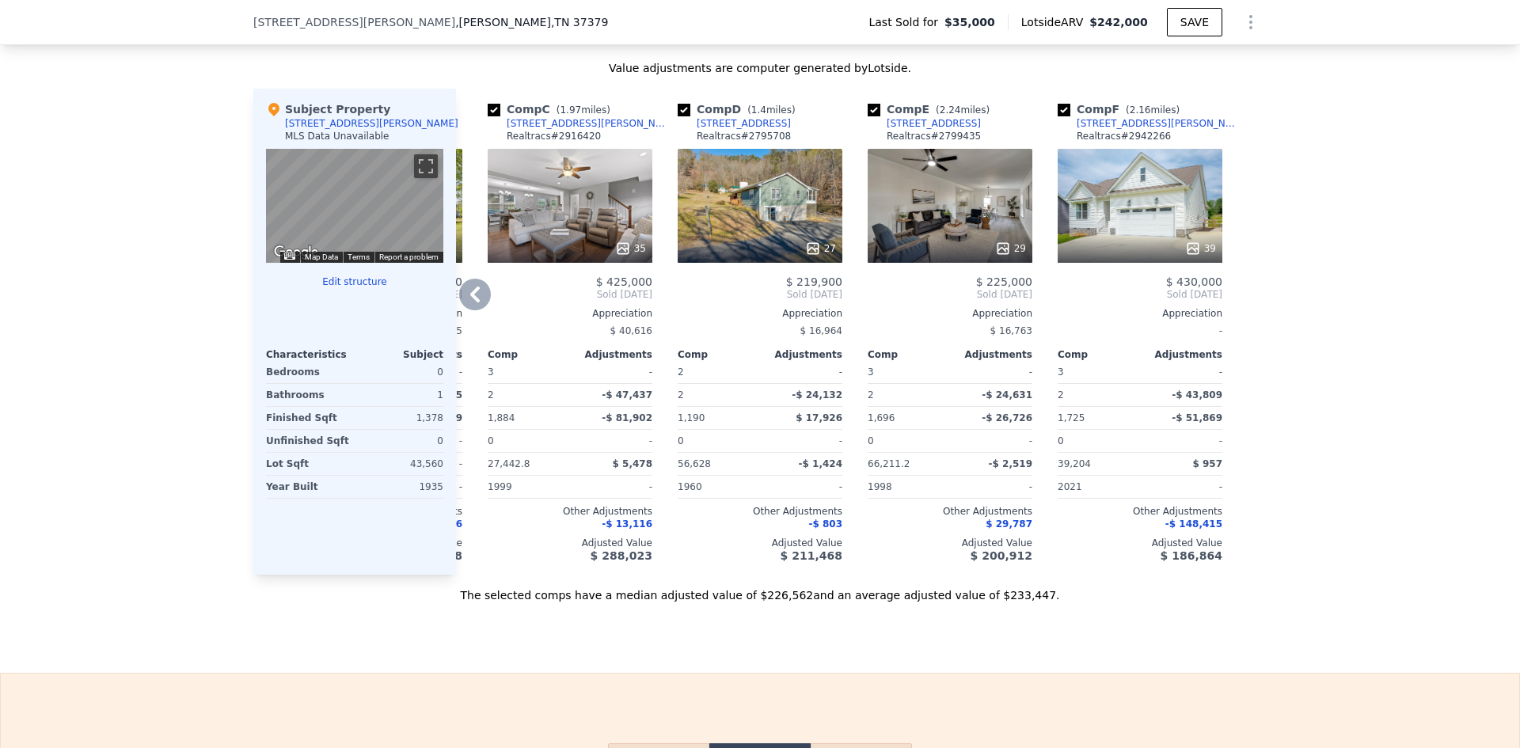
click at [997, 253] on icon at bounding box center [1002, 248] width 10 height 10
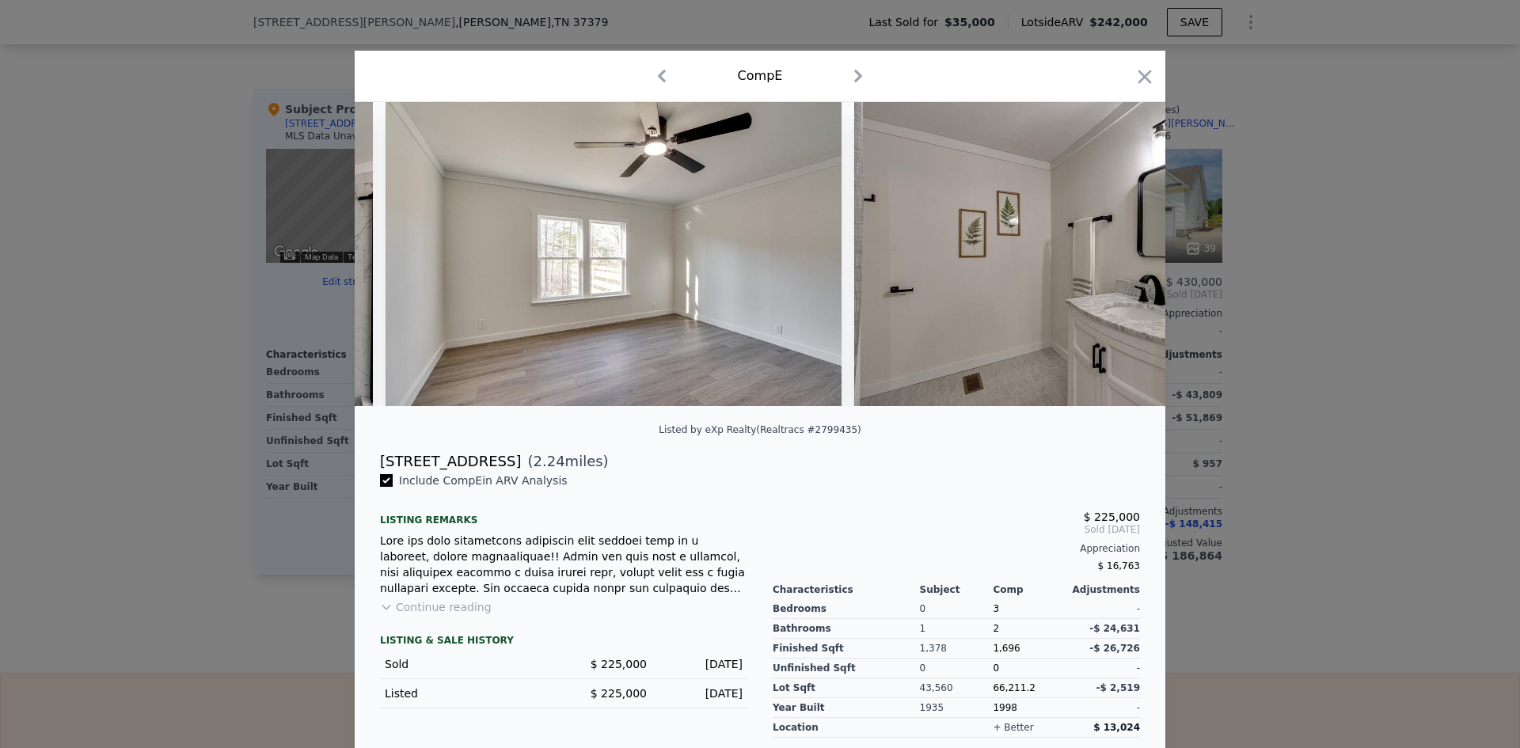
scroll to position [0, 9176]
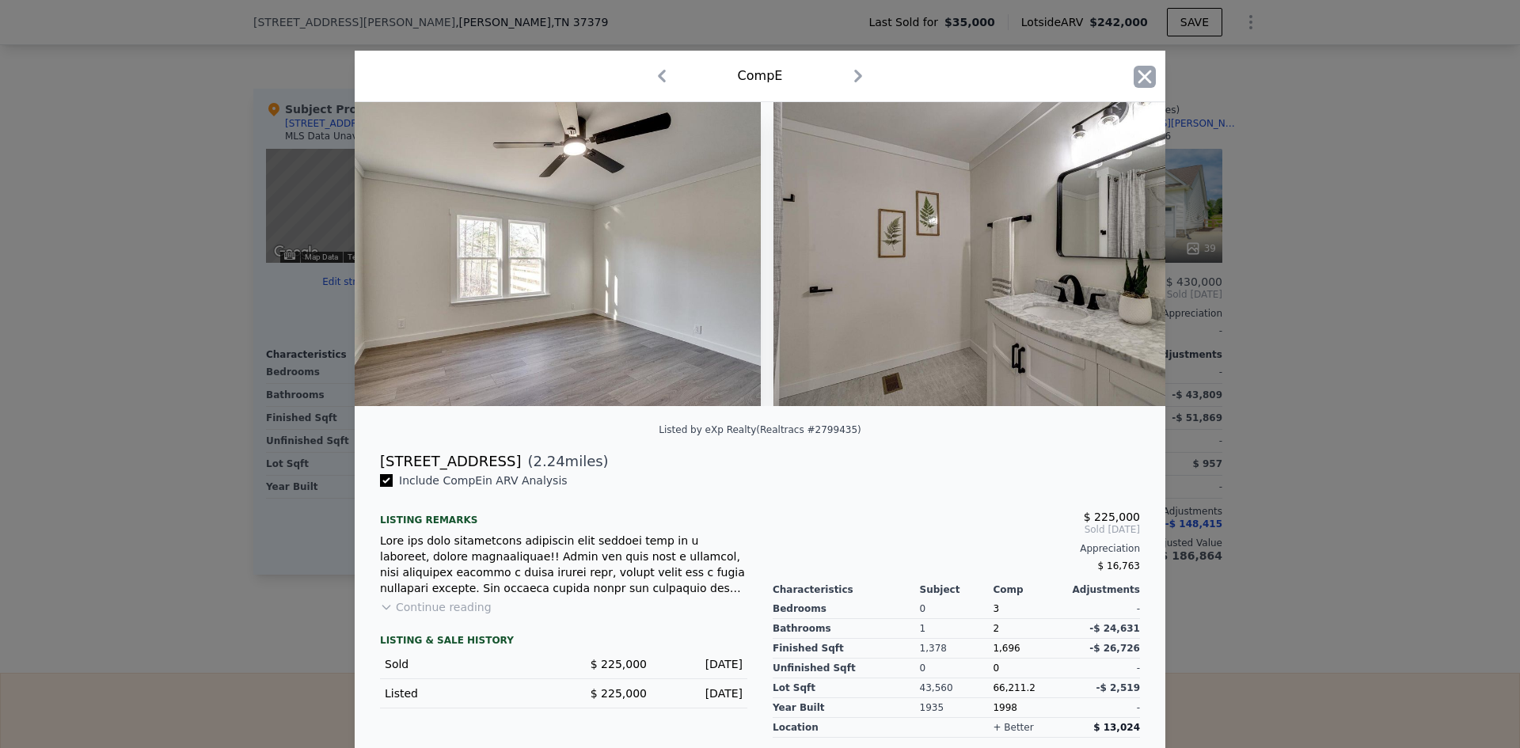
click at [1133, 79] on icon "button" at bounding box center [1144, 77] width 22 height 22
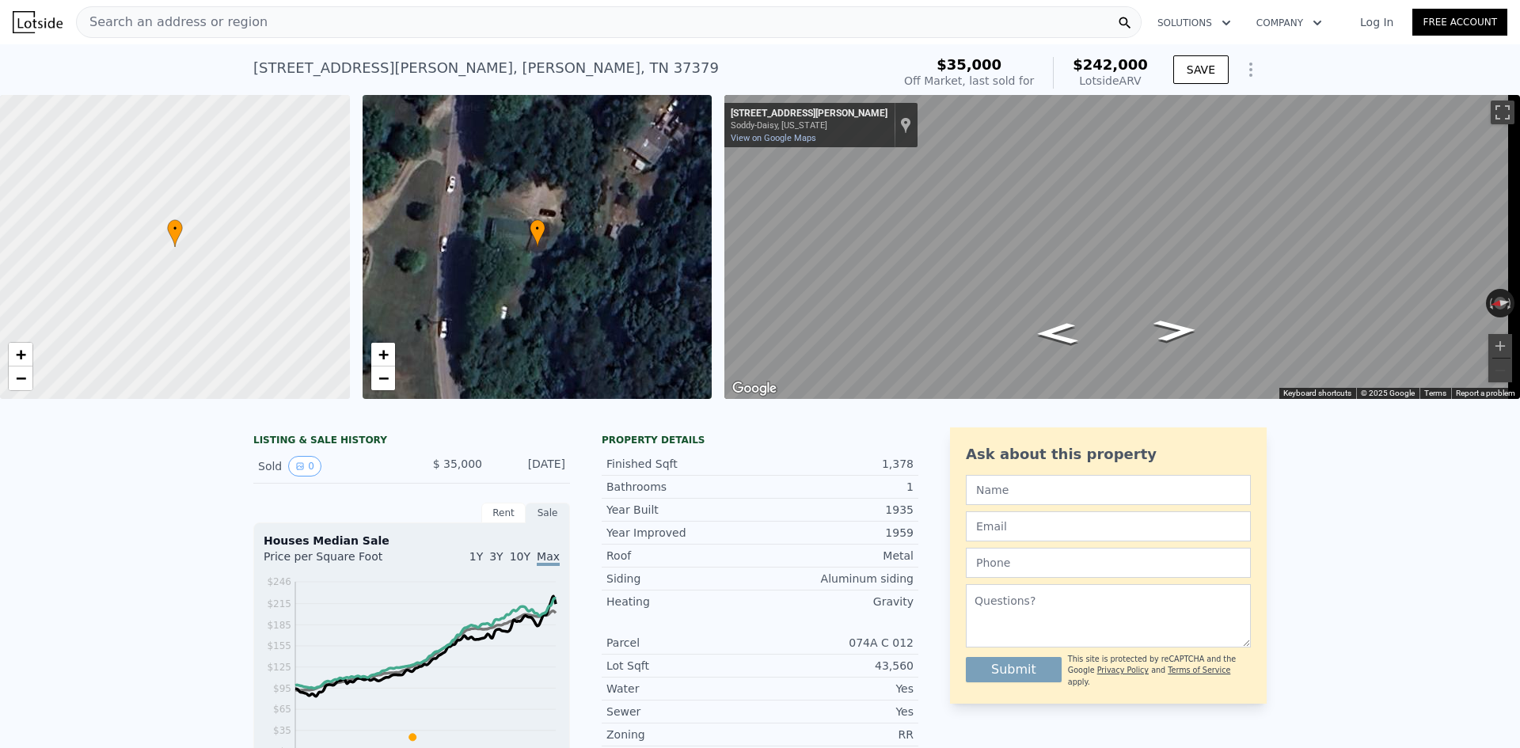
click at [230, 21] on span "Search an address or region" at bounding box center [172, 22] width 191 height 19
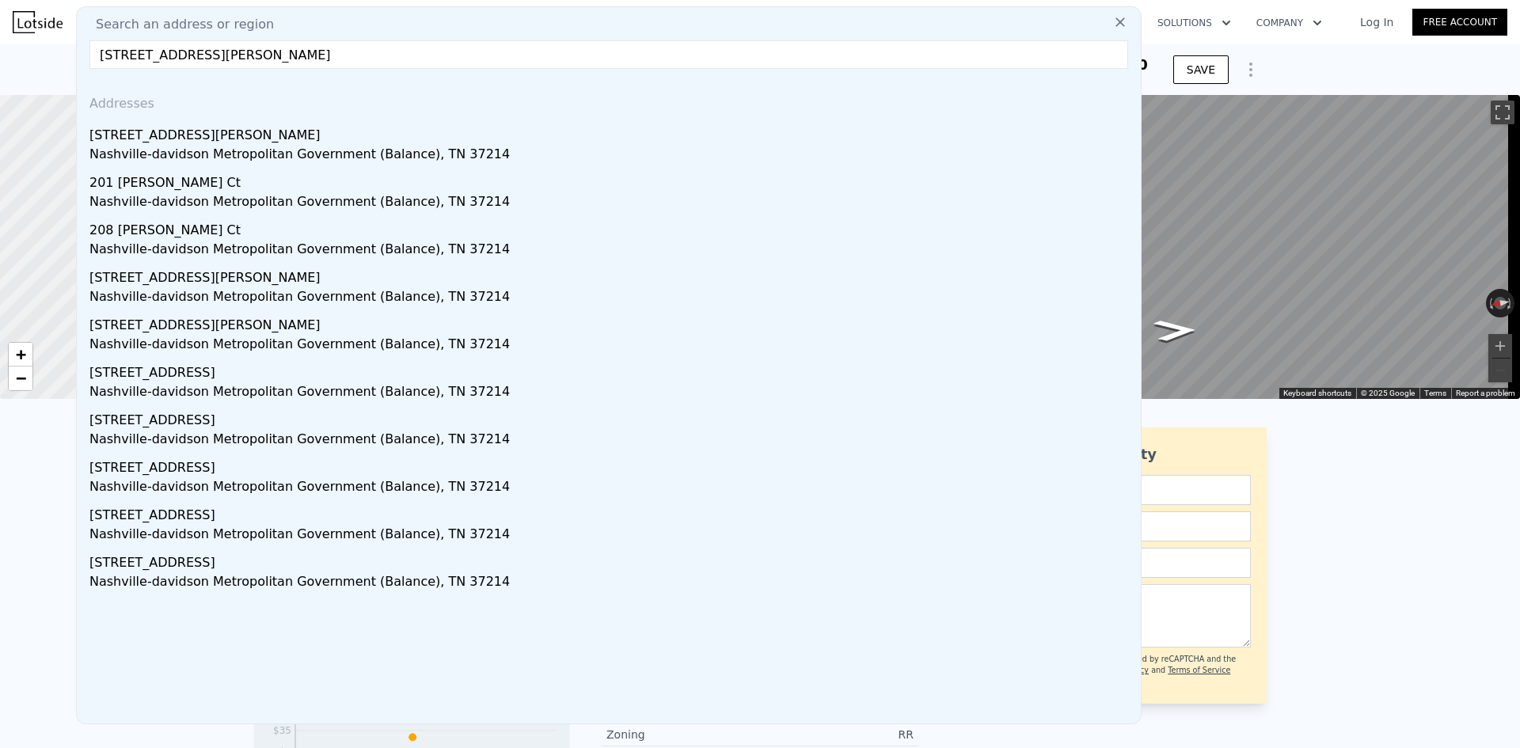
type input "[STREET_ADDRESS][PERSON_NAME]"
click at [182, 154] on div "Nashville-davidson Metropolitan Government (Balance), TN 37214" at bounding box center [611, 156] width 1045 height 22
